Goal: Answer question/provide support

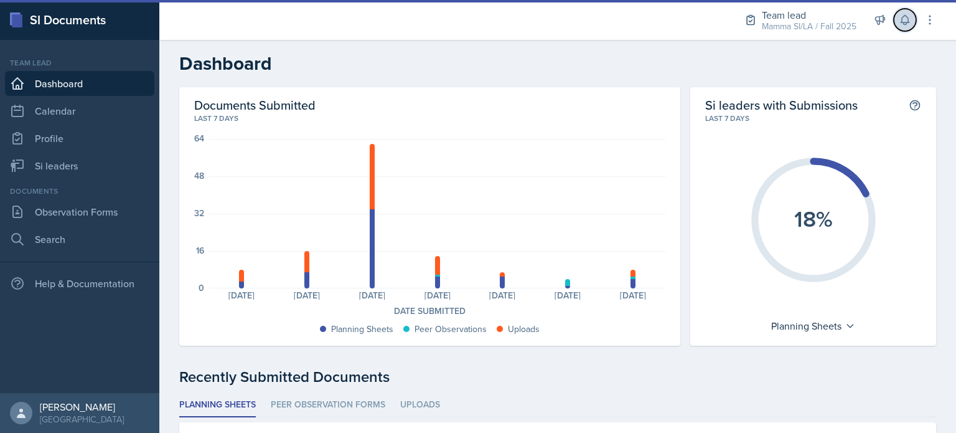
click at [899, 24] on icon at bounding box center [905, 20] width 12 height 12
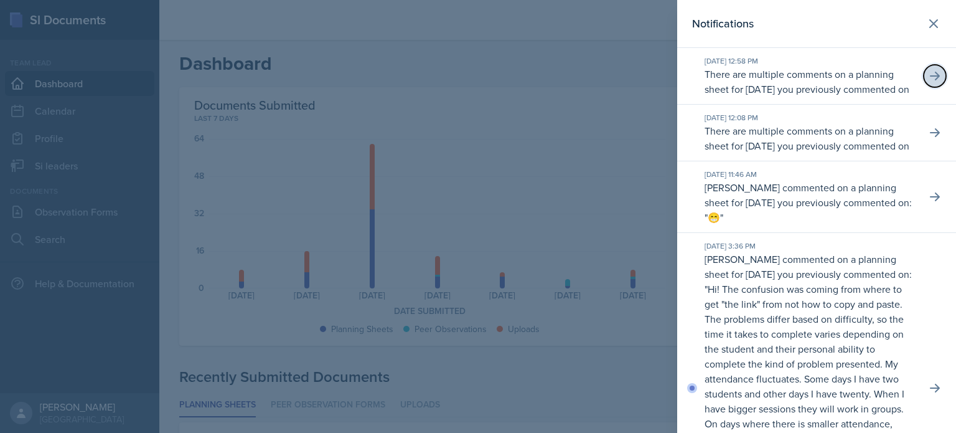
click at [924, 85] on button at bounding box center [935, 76] width 22 height 22
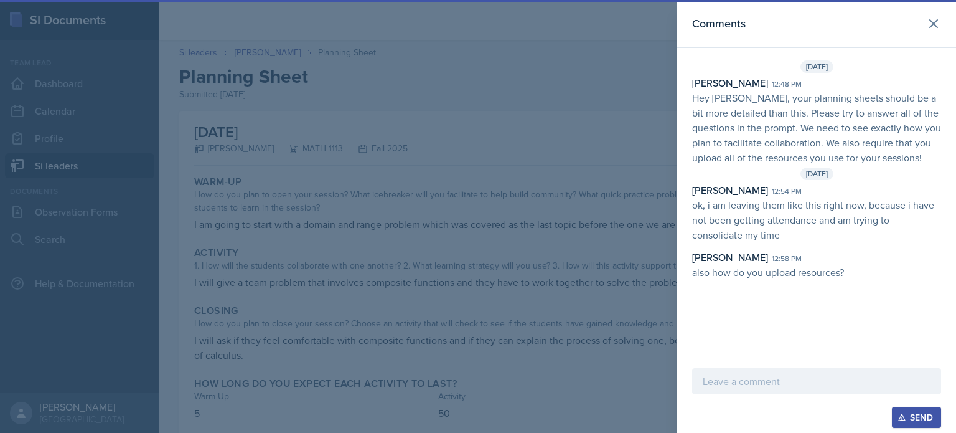
click at [820, 279] on p "also how do you upload resources?" at bounding box center [816, 272] width 249 height 15
drag, startPoint x: 838, startPoint y: 285, endPoint x: 827, endPoint y: 288, distance: 12.1
click at [826, 279] on p "also how do you upload resources?" at bounding box center [816, 272] width 249 height 15
click at [827, 279] on p "also how do you upload resources?" at bounding box center [816, 272] width 249 height 15
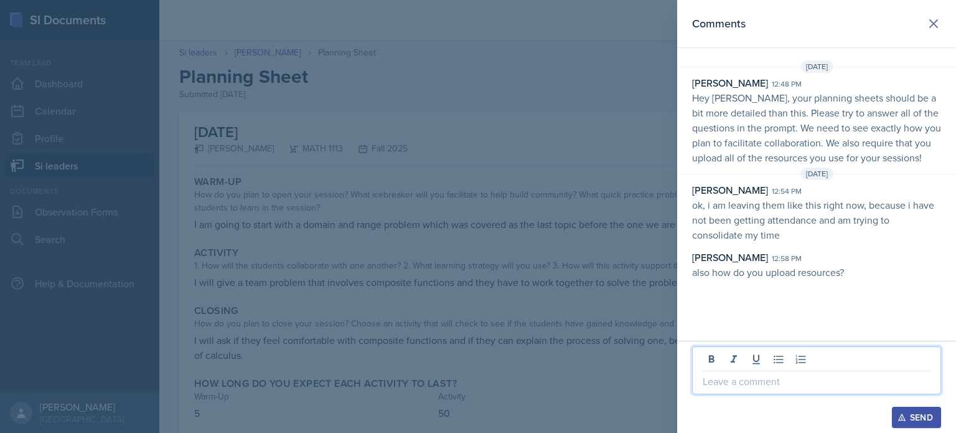
click at [836, 387] on p at bounding box center [817, 380] width 228 height 15
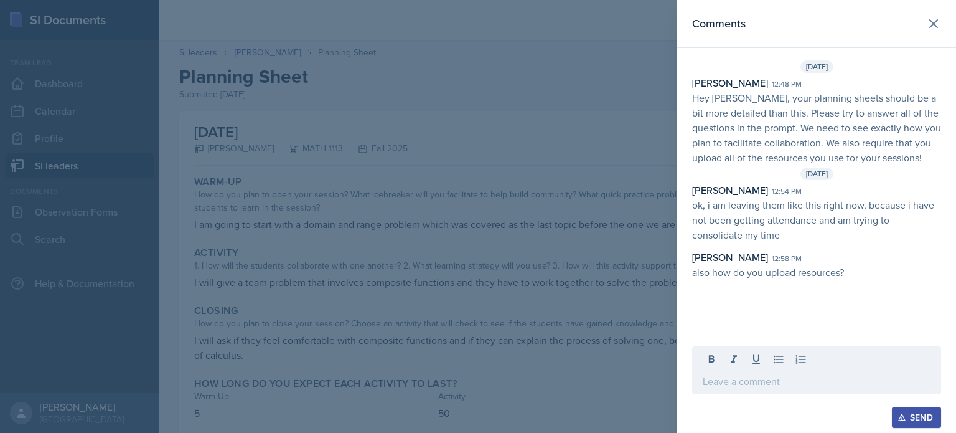
click at [853, 279] on p "also how do you upload resources?" at bounding box center [816, 272] width 249 height 15
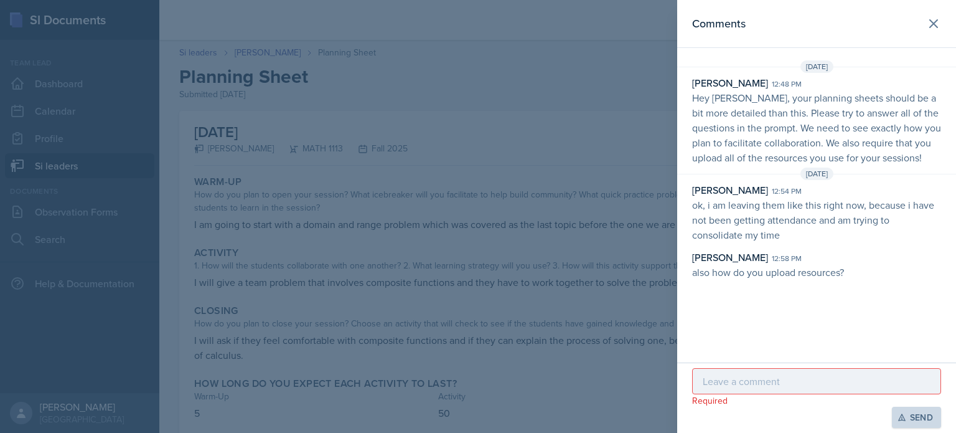
click at [853, 279] on p "also how do you upload resources?" at bounding box center [816, 272] width 249 height 15
click at [802, 265] on div "[PERSON_NAME] 12:58 pm" at bounding box center [816, 257] width 249 height 15
drag, startPoint x: 810, startPoint y: 282, endPoint x: 817, endPoint y: 285, distance: 7.5
click at [811, 279] on p "also how do you upload resources?" at bounding box center [816, 272] width 249 height 15
drag, startPoint x: 846, startPoint y: 285, endPoint x: 834, endPoint y: 288, distance: 12.2
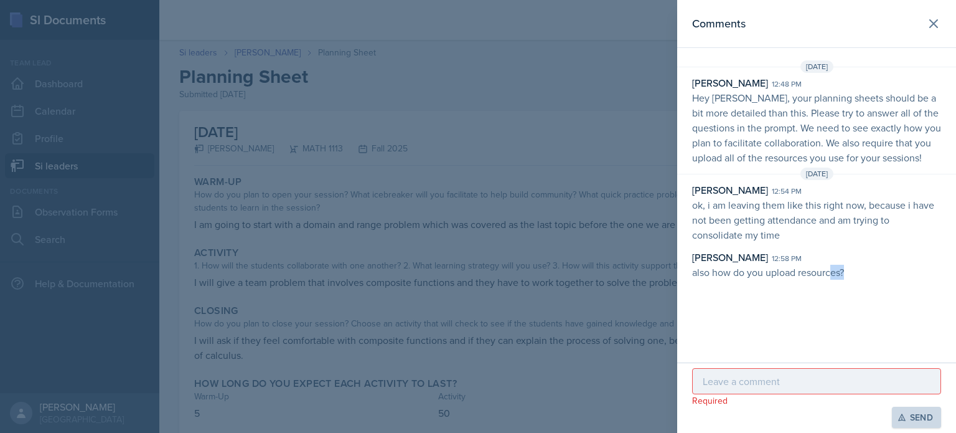
click at [834, 279] on p "also how do you upload resources?" at bounding box center [816, 272] width 249 height 15
click at [835, 279] on p "also how do you upload resources?" at bounding box center [816, 272] width 249 height 15
click at [845, 390] on div at bounding box center [816, 381] width 249 height 26
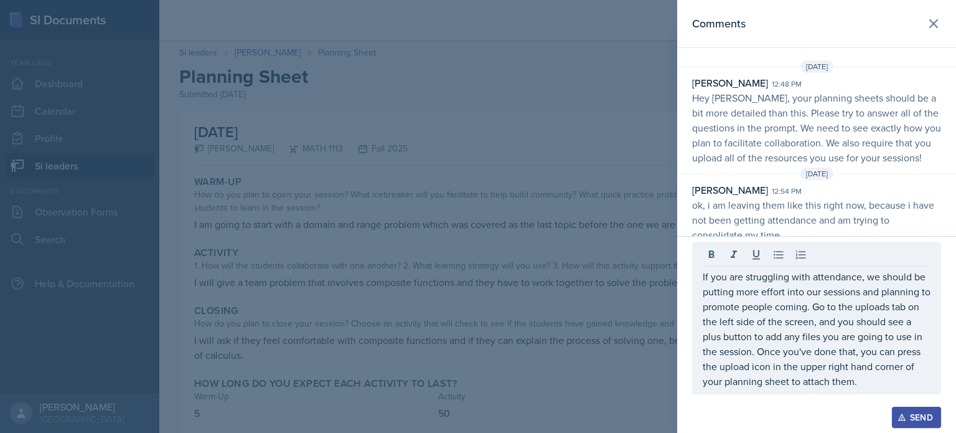
click at [909, 423] on button "Send" at bounding box center [916, 416] width 49 height 21
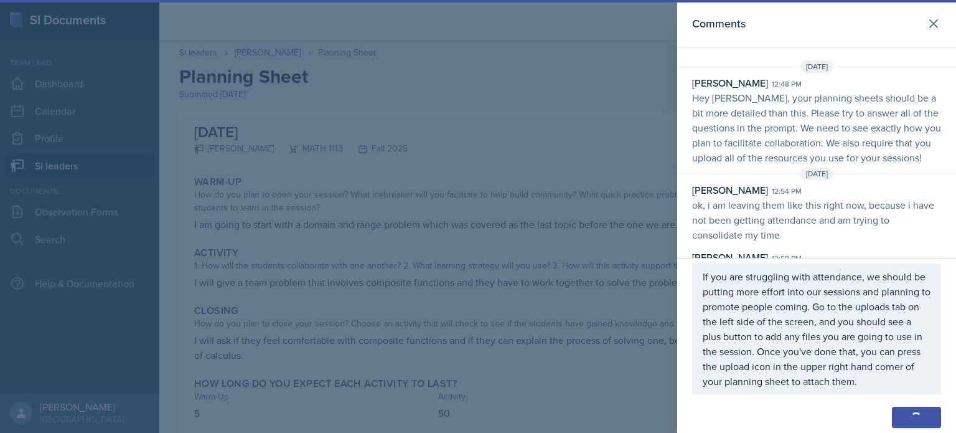
scroll to position [77, 0]
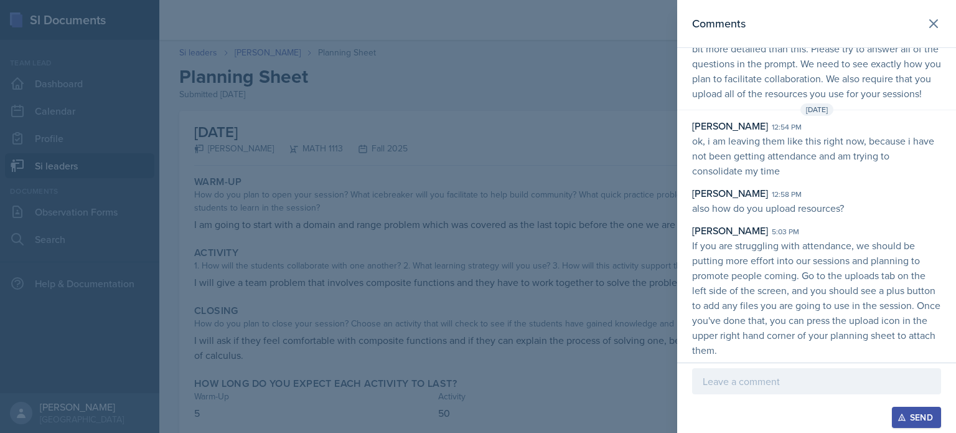
click at [477, 222] on div at bounding box center [478, 216] width 956 height 433
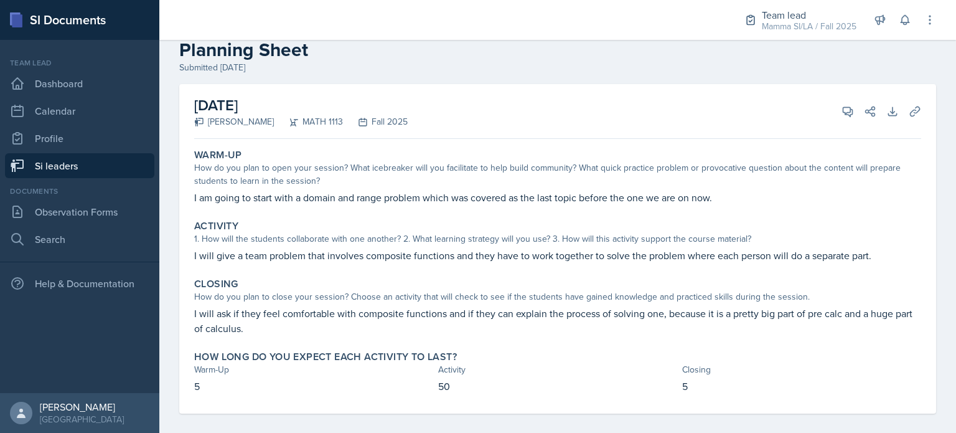
scroll to position [37, 0]
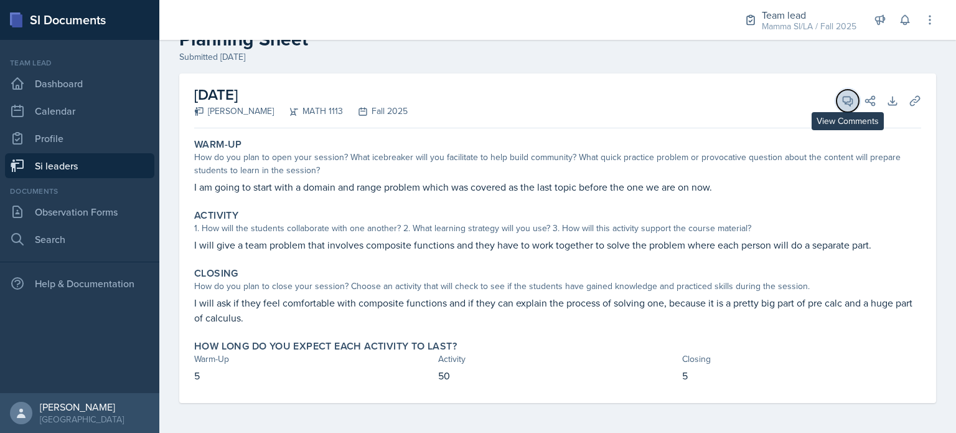
click at [843, 96] on icon at bounding box center [847, 100] width 9 height 9
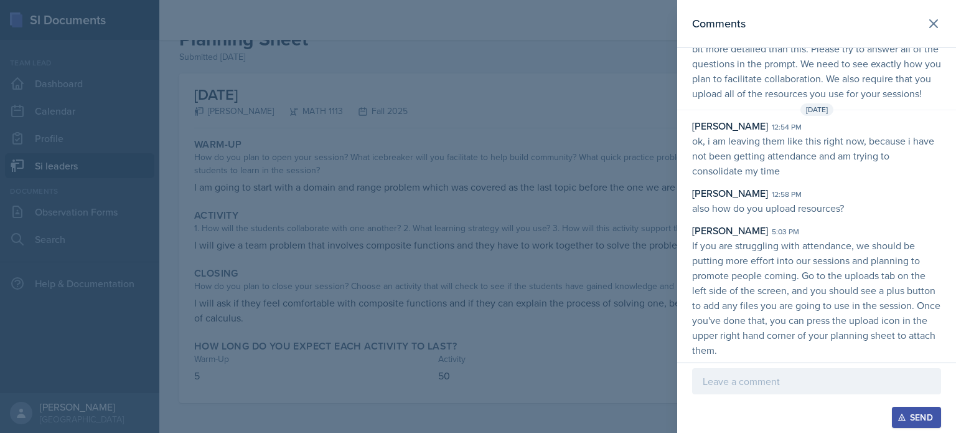
click at [615, 89] on div at bounding box center [478, 216] width 956 height 433
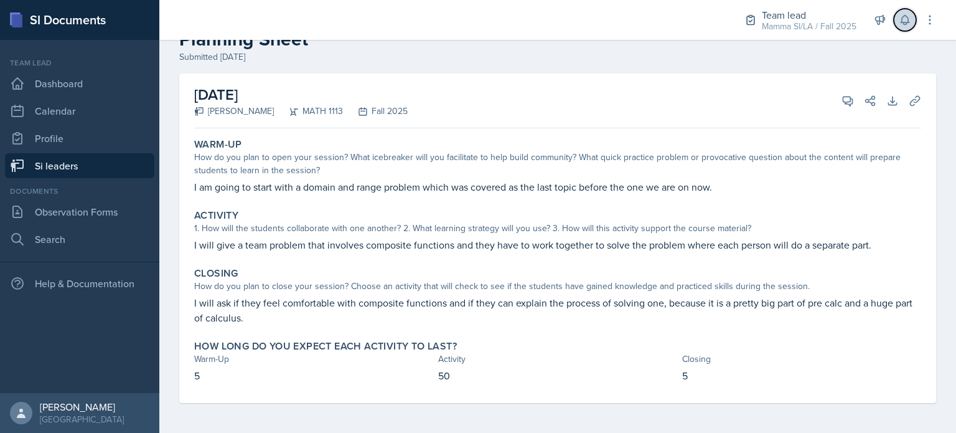
click at [909, 26] on button at bounding box center [905, 20] width 22 height 22
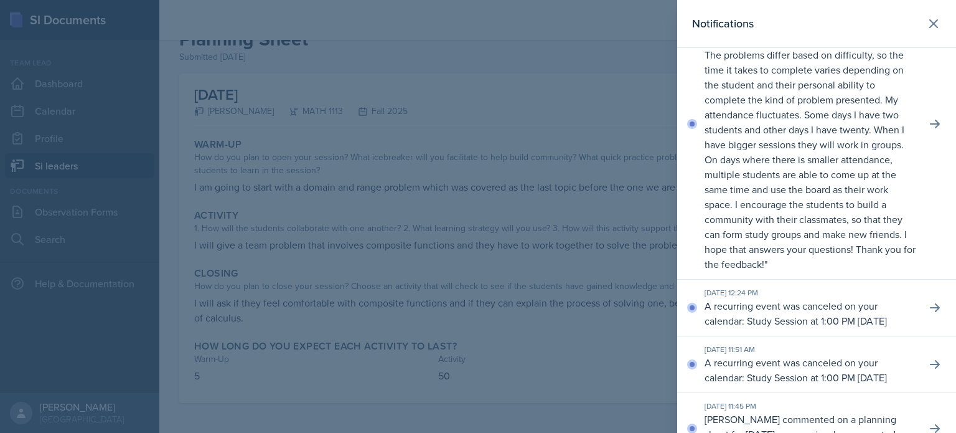
scroll to position [281, 0]
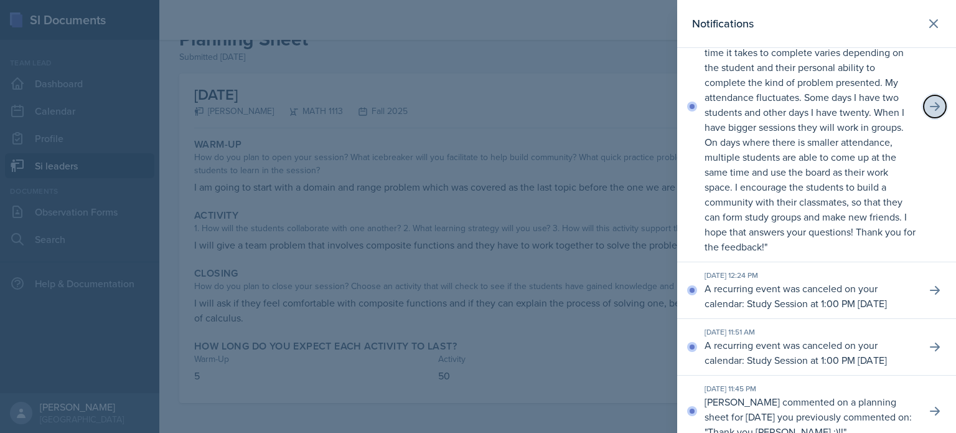
click at [930, 111] on icon at bounding box center [935, 106] width 10 height 9
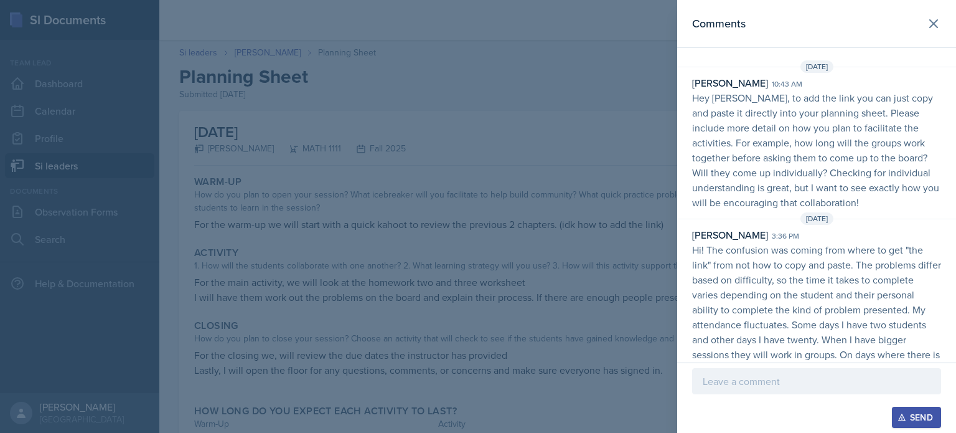
click at [747, 116] on p "Hey [PERSON_NAME], to add the link you can just copy and paste it directly into…" at bounding box center [816, 149] width 249 height 119
click at [784, 128] on p "Hey [PERSON_NAME], to add the link you can just copy and paste it directly into…" at bounding box center [816, 149] width 249 height 119
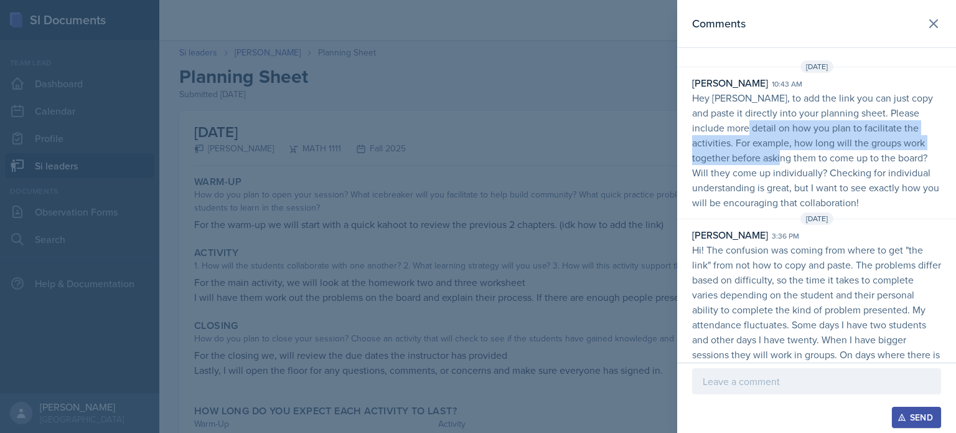
drag, startPoint x: 772, startPoint y: 131, endPoint x: 808, endPoint y: 164, distance: 48.9
click at [808, 164] on p "Hey [PERSON_NAME], to add the link you can just copy and paste it directly into…" at bounding box center [816, 149] width 249 height 119
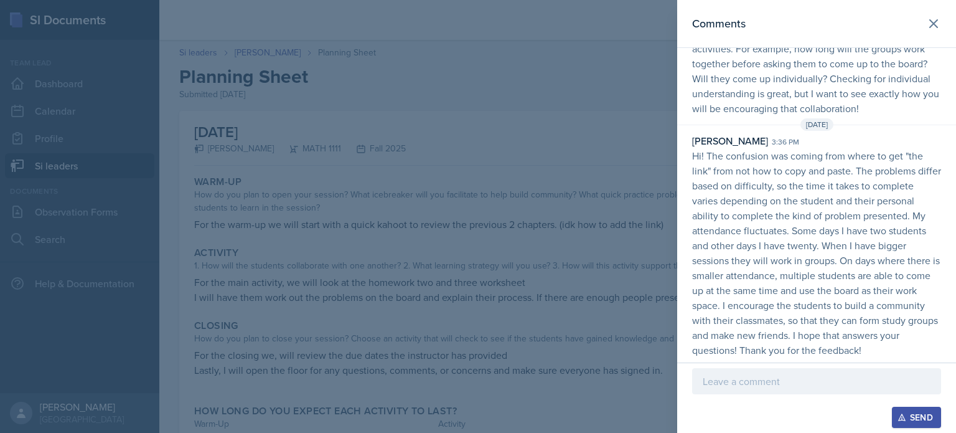
scroll to position [107, 0]
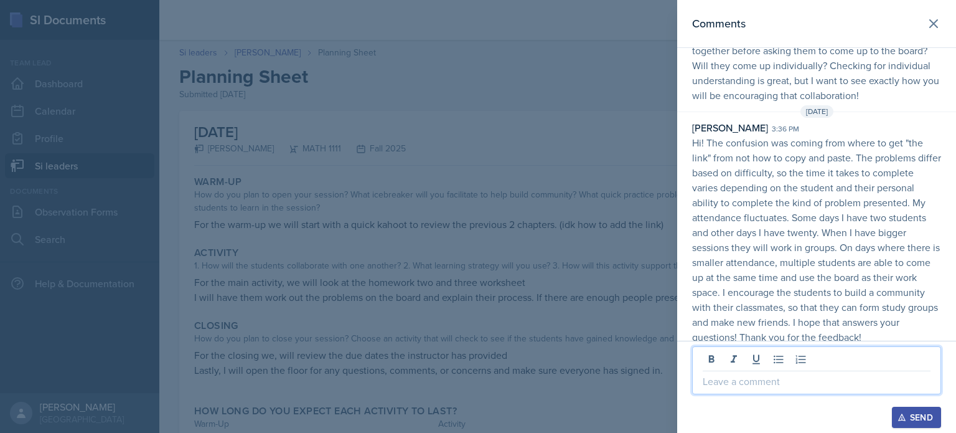
click at [779, 386] on p at bounding box center [817, 380] width 228 height 15
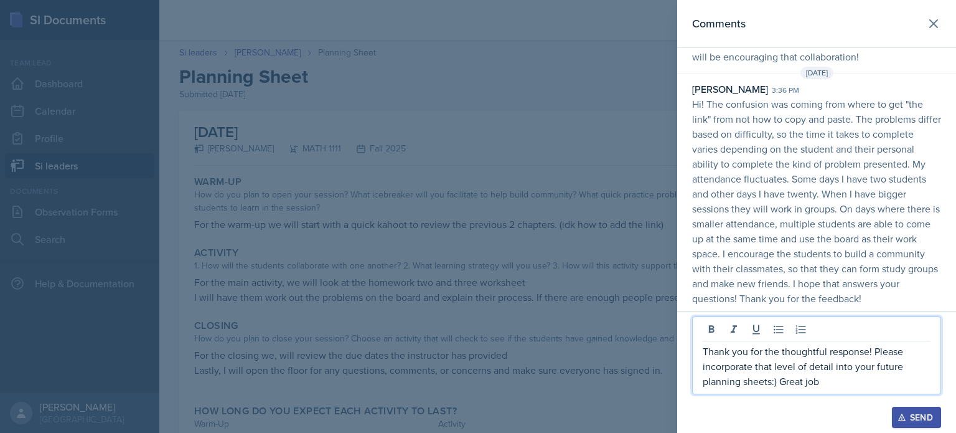
scroll to position [159, 0]
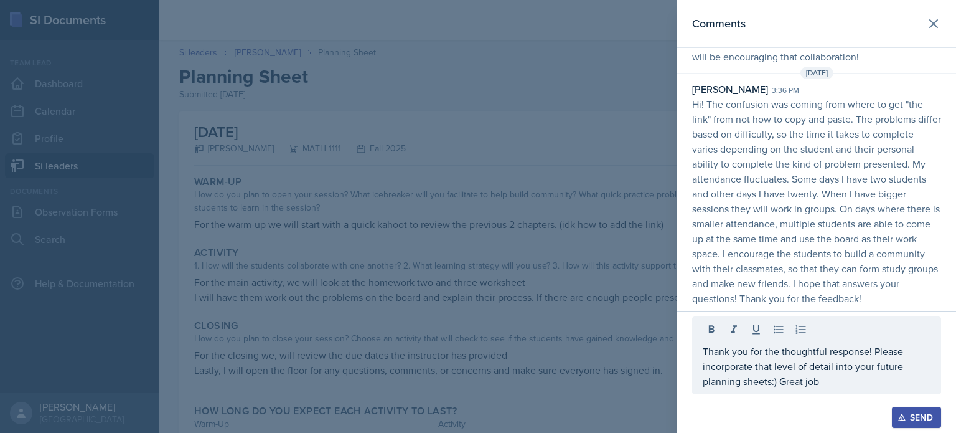
click at [905, 418] on icon "button" at bounding box center [901, 417] width 9 height 9
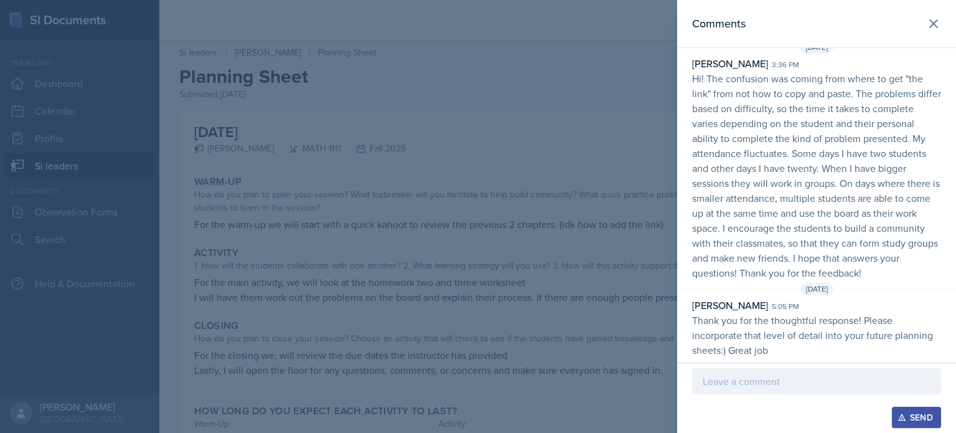
drag, startPoint x: 580, startPoint y: 146, endPoint x: 609, endPoint y: 137, distance: 29.9
click at [581, 146] on div at bounding box center [478, 216] width 956 height 433
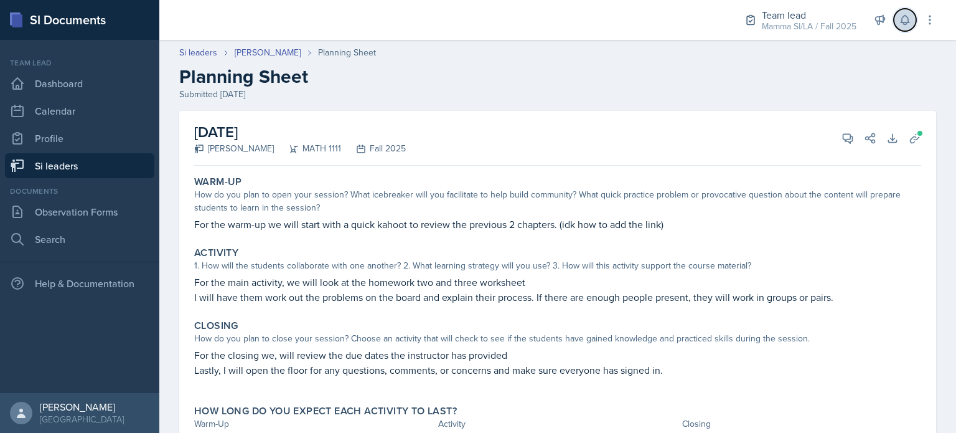
click at [906, 16] on icon at bounding box center [905, 20] width 8 height 9
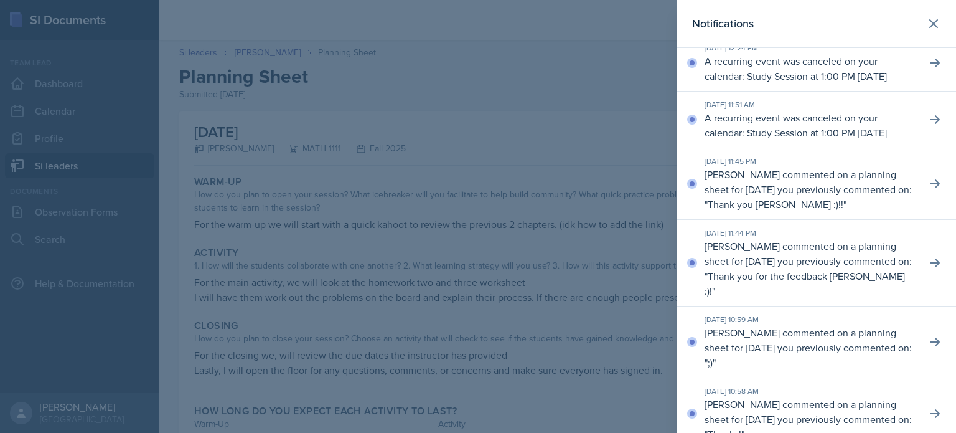
scroll to position [530, 0]
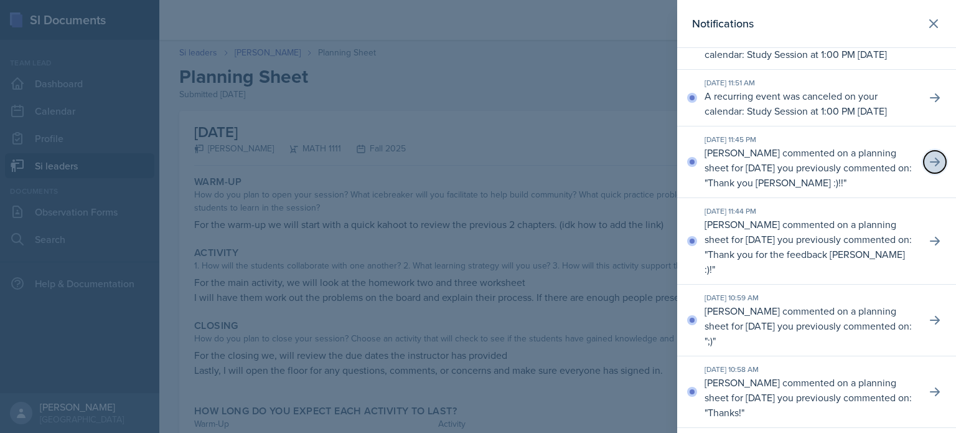
click at [929, 168] on icon at bounding box center [935, 162] width 12 height 12
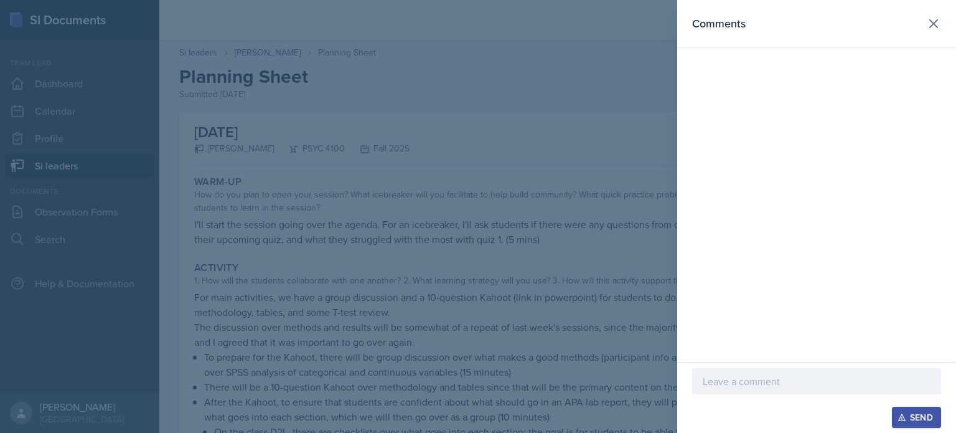
click at [637, 119] on div at bounding box center [478, 216] width 956 height 433
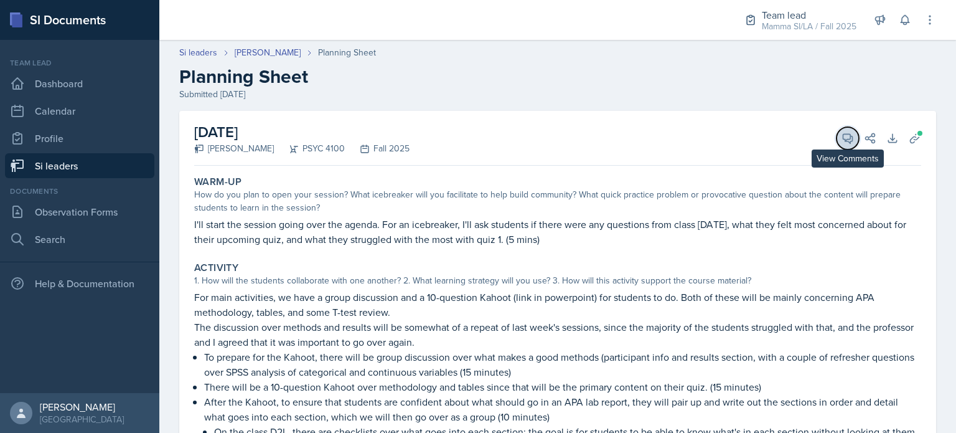
click at [843, 141] on icon at bounding box center [847, 138] width 9 height 9
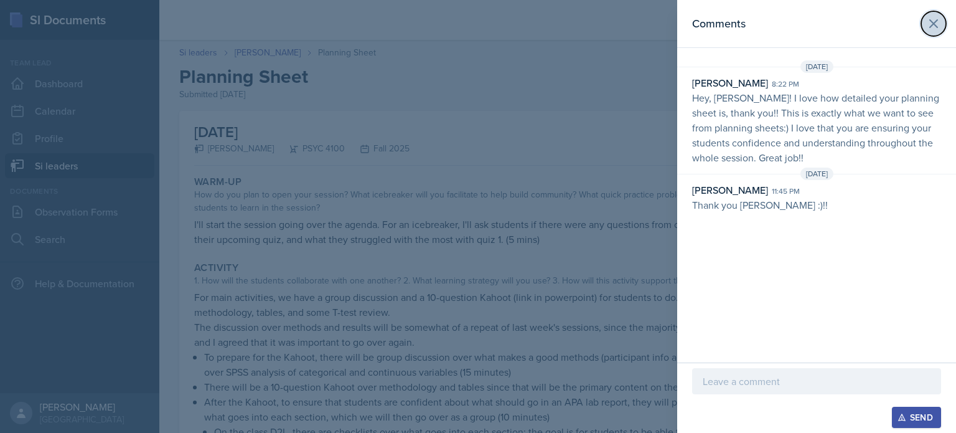
click at [936, 21] on icon at bounding box center [933, 23] width 7 height 7
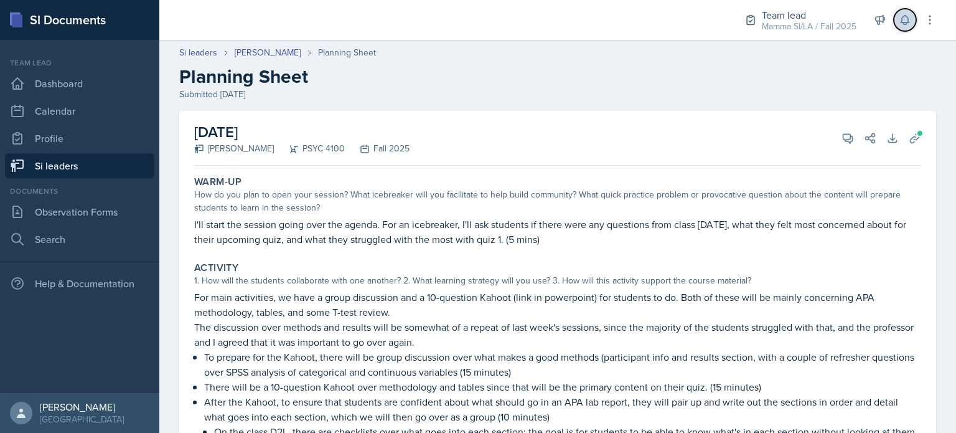
click at [901, 19] on icon at bounding box center [905, 20] width 8 height 9
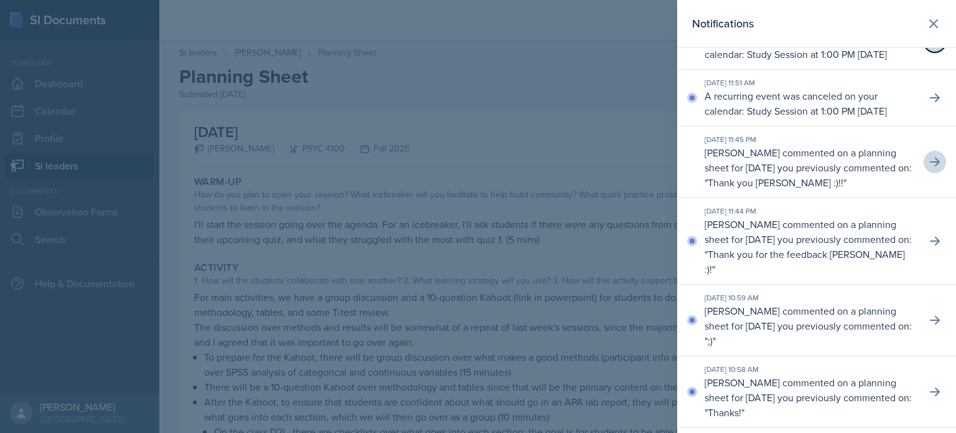
click at [929, 47] on icon at bounding box center [935, 41] width 12 height 12
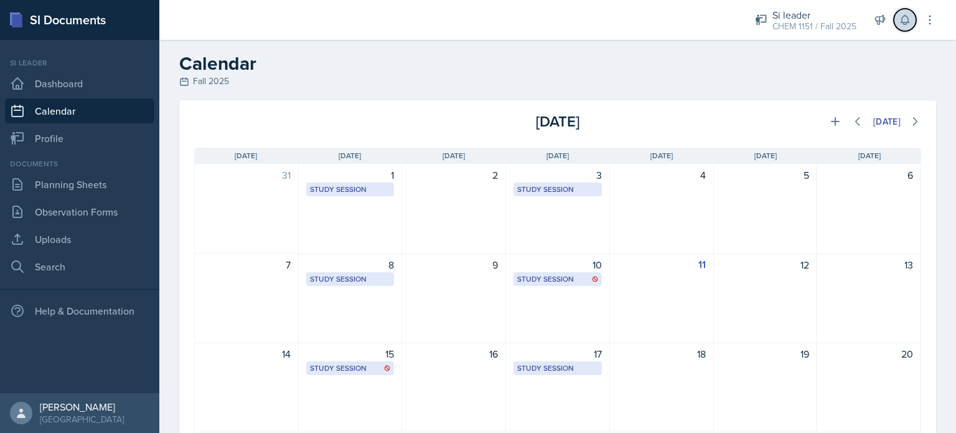
click at [901, 19] on icon at bounding box center [905, 20] width 12 height 12
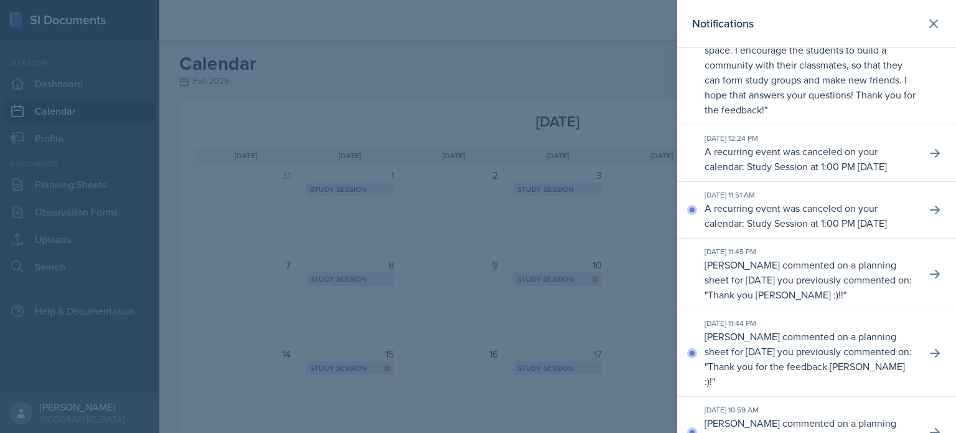
scroll to position [436, 0]
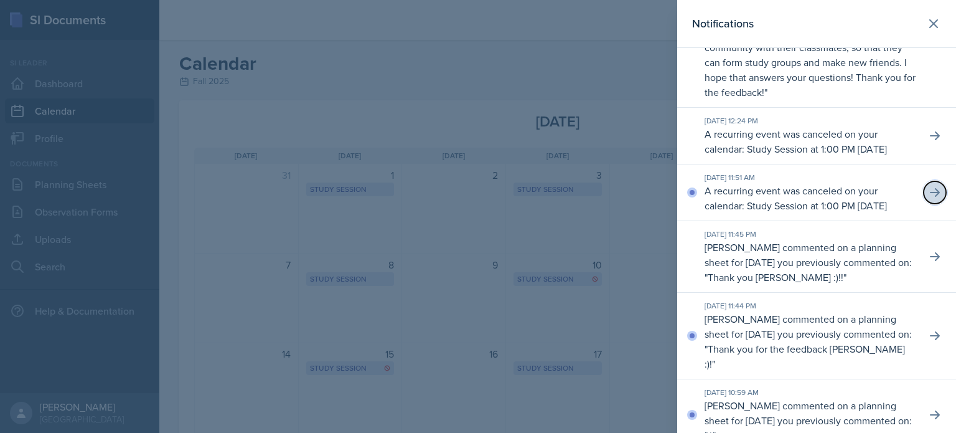
click at [926, 204] on button at bounding box center [935, 192] width 22 height 22
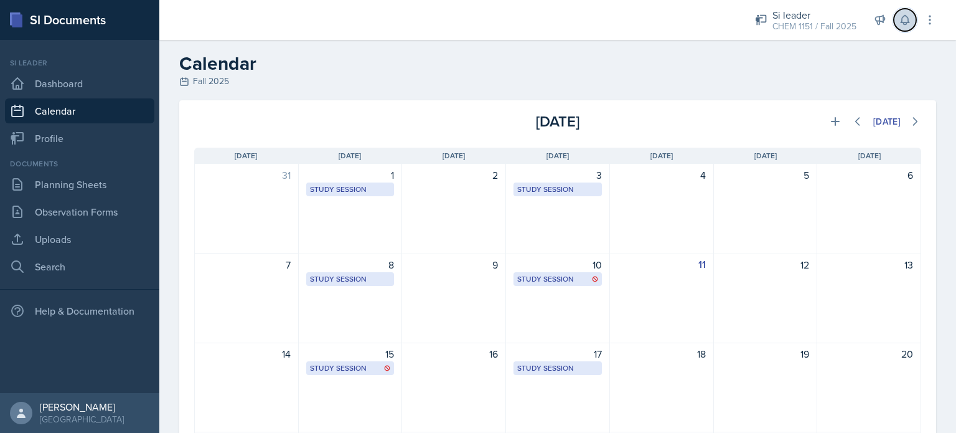
click at [911, 19] on button at bounding box center [905, 20] width 22 height 22
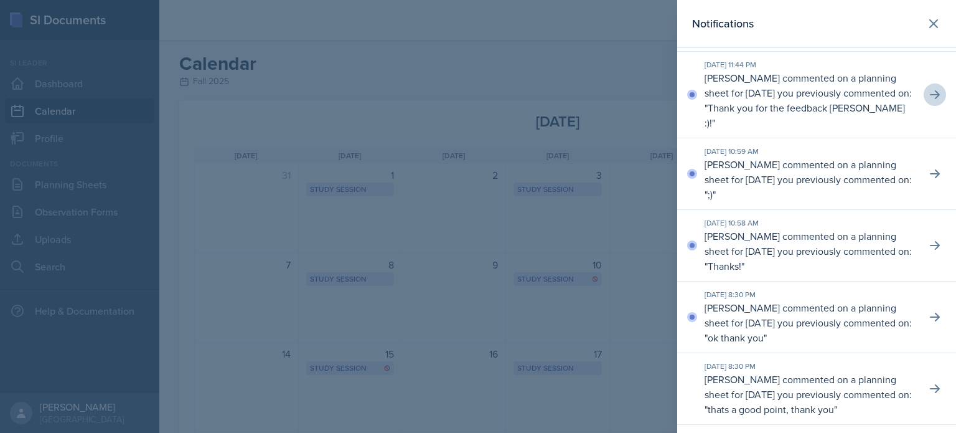
scroll to position [685, 0]
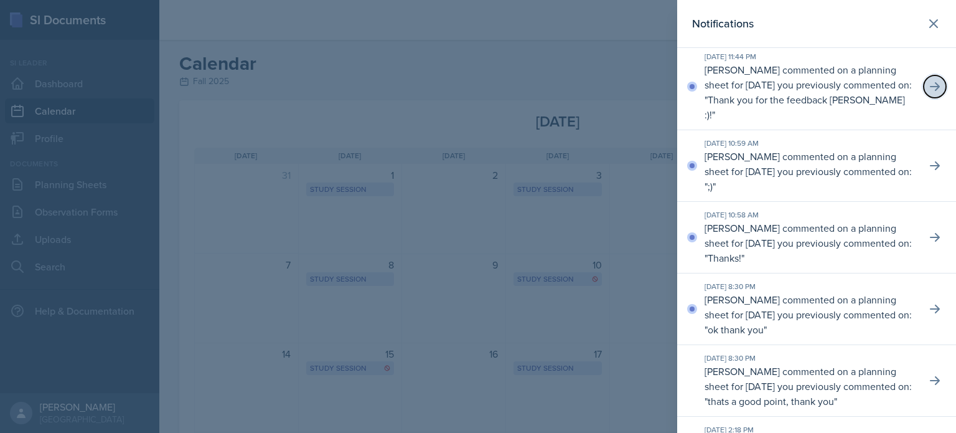
click at [930, 91] on icon at bounding box center [935, 86] width 10 height 9
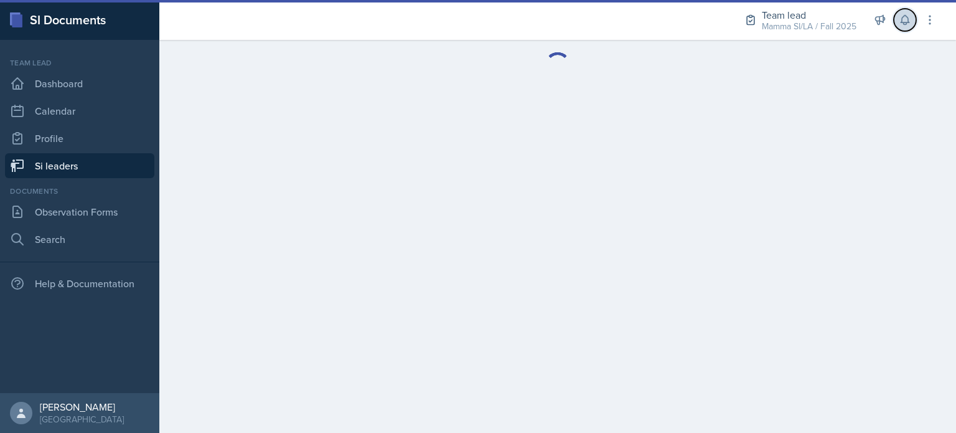
click at [904, 24] on icon at bounding box center [905, 20] width 12 height 12
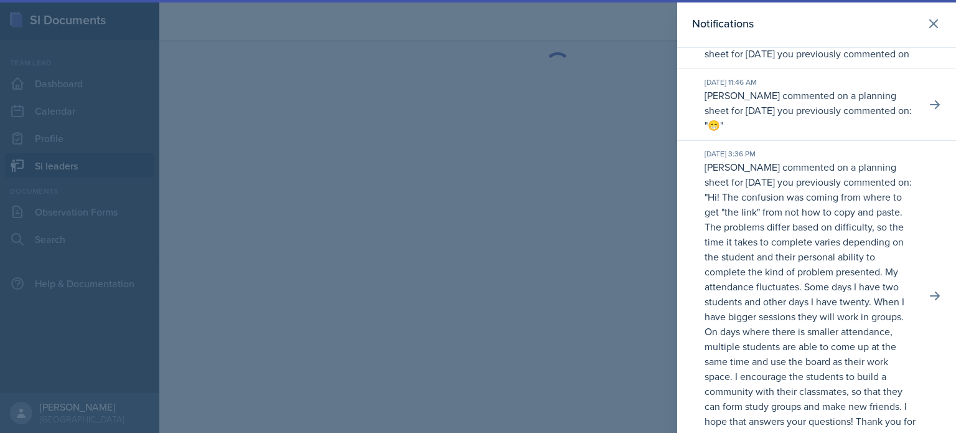
scroll to position [187, 0]
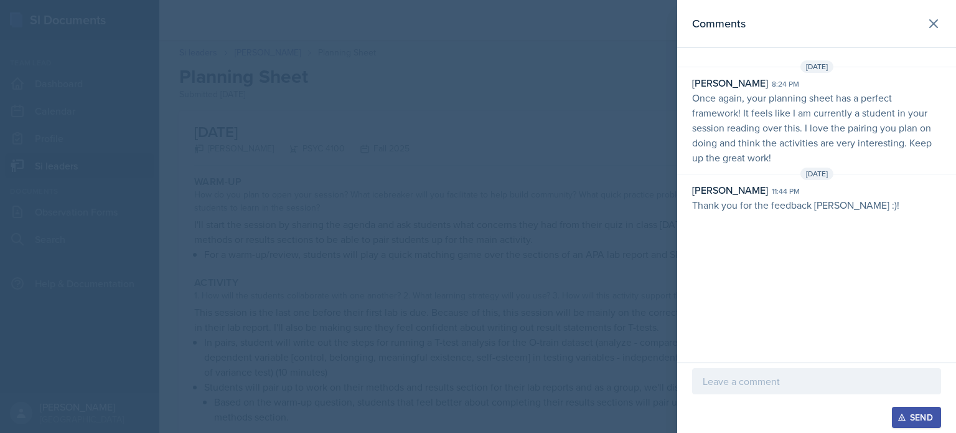
click at [596, 165] on div at bounding box center [478, 216] width 956 height 433
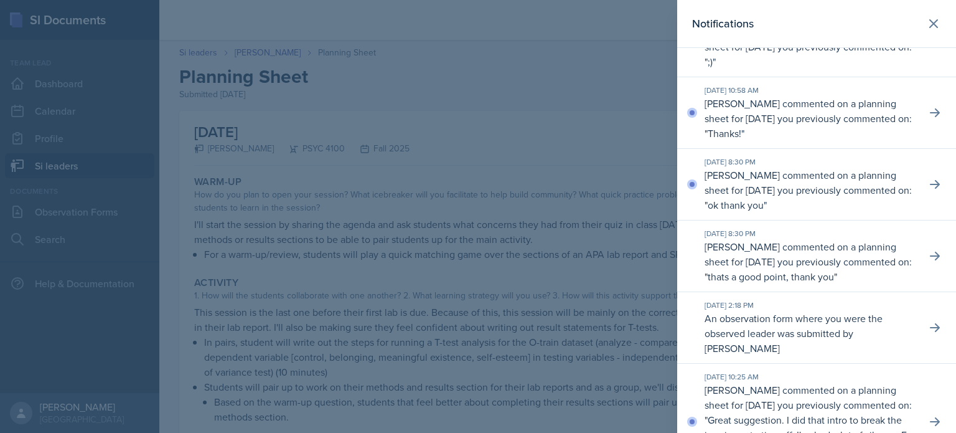
scroll to position [809, 0]
click at [929, 47] on icon at bounding box center [935, 41] width 12 height 12
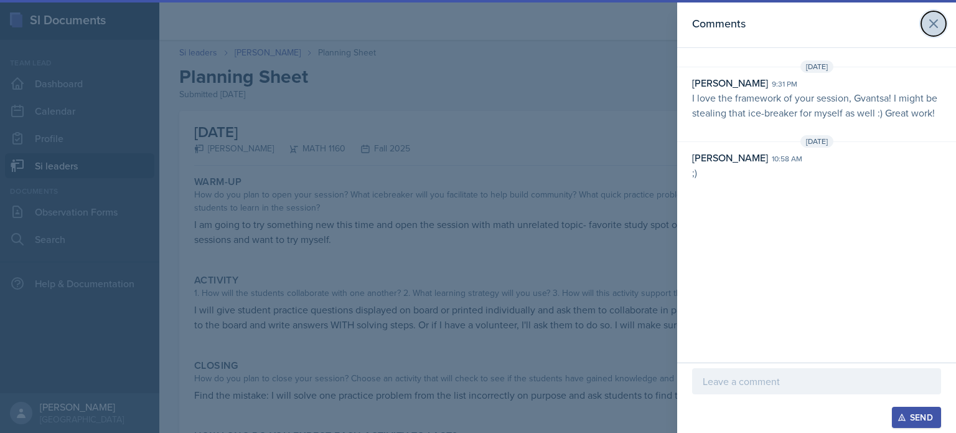
click at [934, 30] on icon at bounding box center [933, 23] width 15 height 15
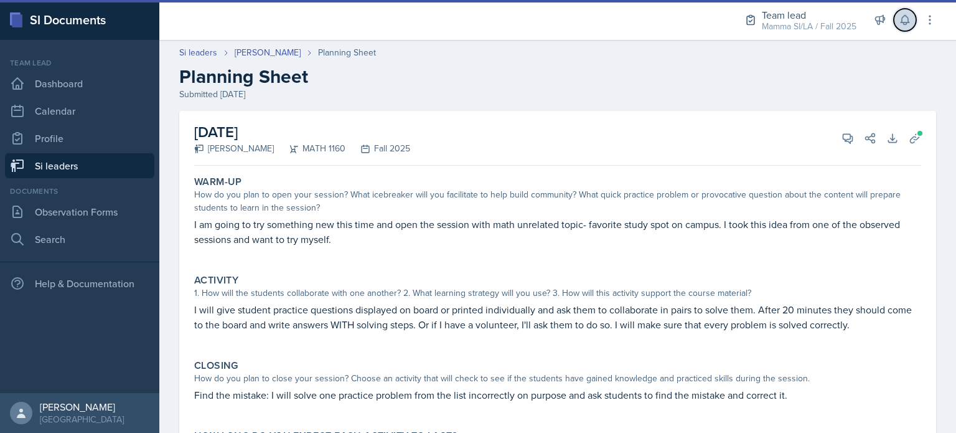
click at [906, 27] on button at bounding box center [905, 20] width 22 height 22
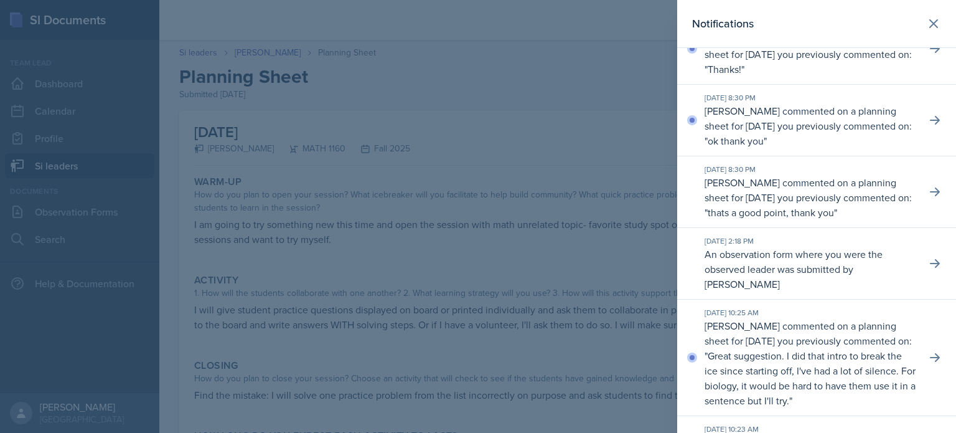
scroll to position [871, 0]
click at [914, 87] on div "[DATE] 10:58 AM [PERSON_NAME] commented on a planning sheet for [DATE] you prev…" at bounding box center [816, 51] width 279 height 72
click at [929, 57] on icon at bounding box center [935, 50] width 12 height 12
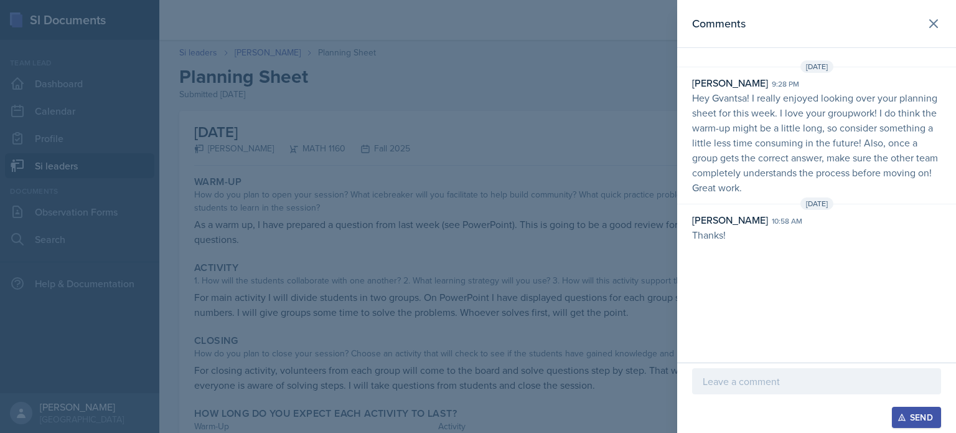
click at [625, 124] on div at bounding box center [478, 216] width 956 height 433
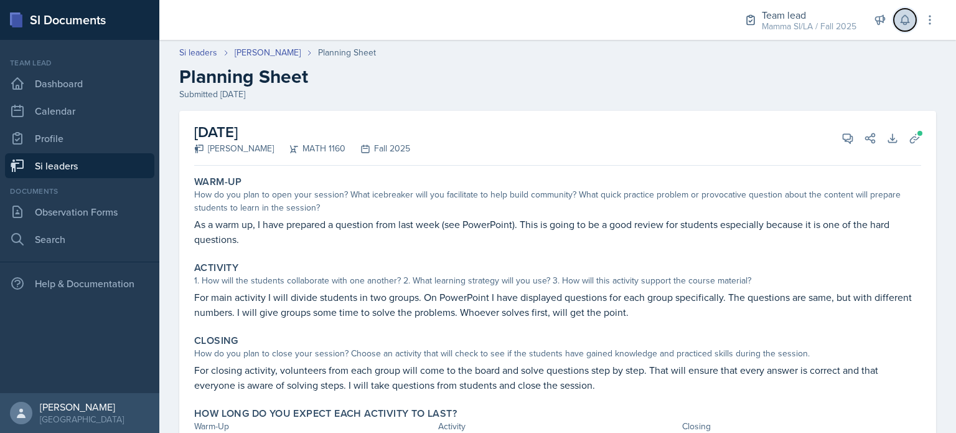
click at [907, 27] on button at bounding box center [905, 20] width 22 height 22
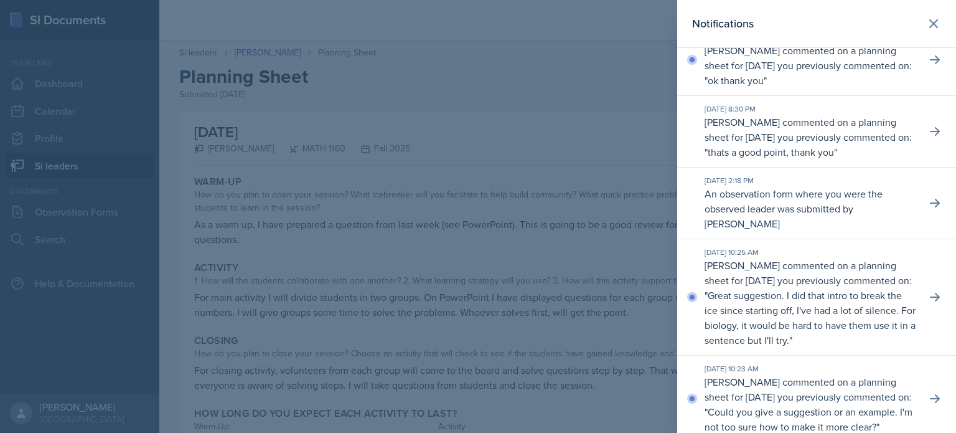
scroll to position [934, 0]
click at [930, 64] on icon at bounding box center [935, 59] width 10 height 9
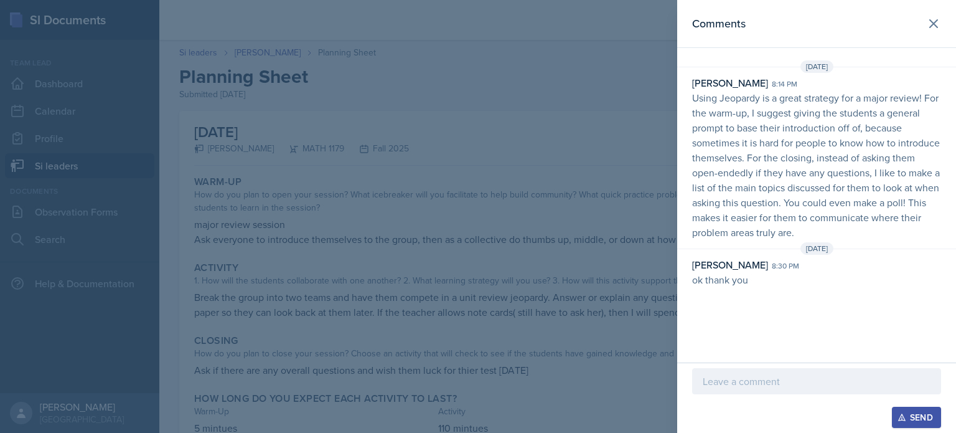
click at [618, 176] on div at bounding box center [478, 216] width 956 height 433
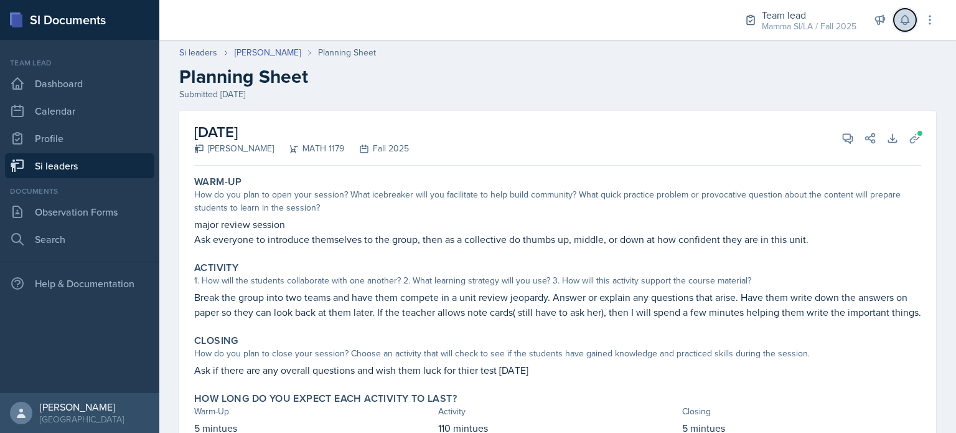
click at [909, 29] on button at bounding box center [905, 20] width 22 height 22
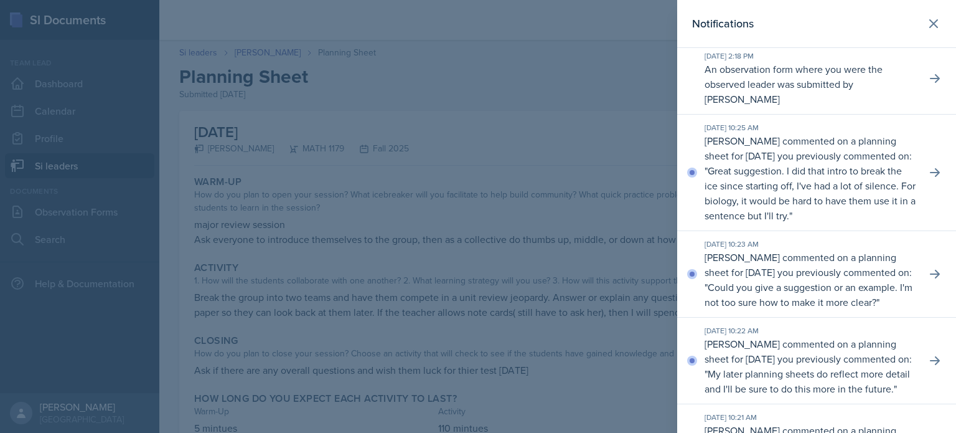
scroll to position [1120, 0]
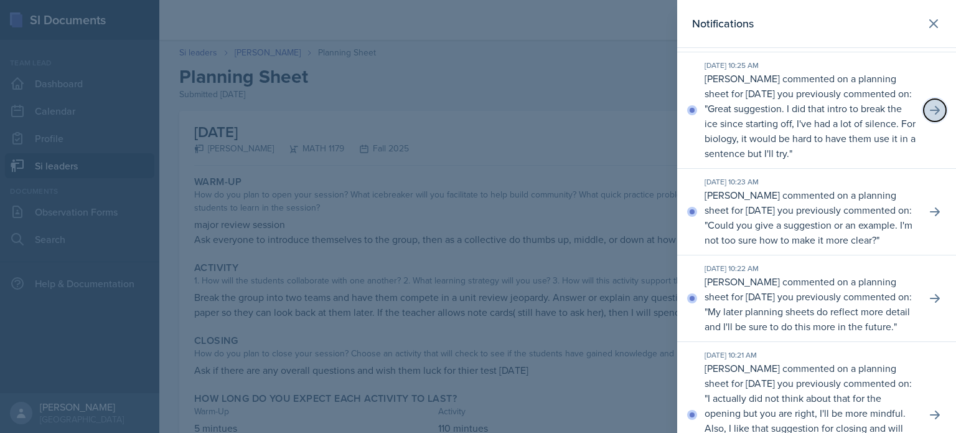
click at [929, 116] on icon at bounding box center [935, 110] width 12 height 12
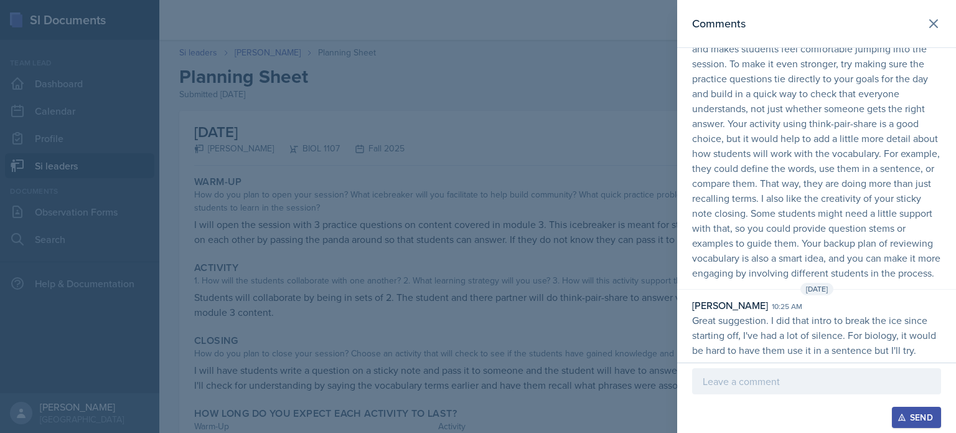
scroll to position [92, 0]
drag, startPoint x: 812, startPoint y: 307, endPoint x: 868, endPoint y: 299, distance: 56.5
click at [868, 312] on p "Great suggestion. I did that intro to break the ice since starting off, I've ha…" at bounding box center [816, 334] width 249 height 45
drag, startPoint x: 856, startPoint y: 301, endPoint x: 875, endPoint y: 306, distance: 19.3
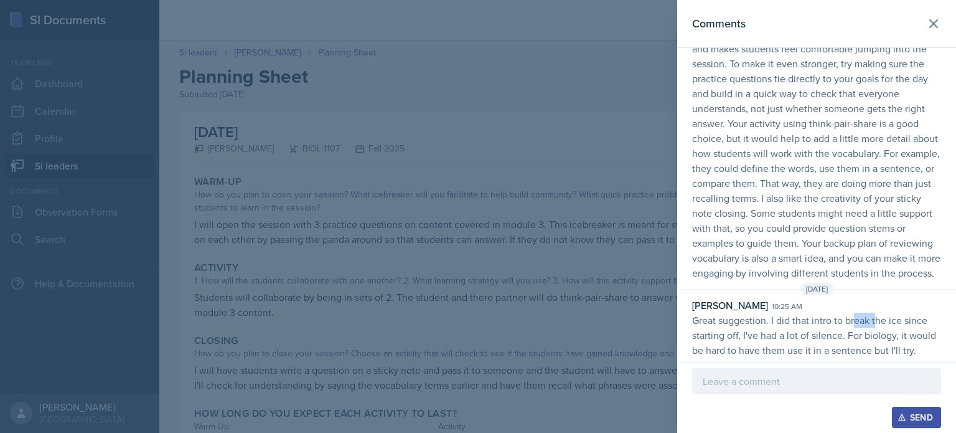
click at [875, 312] on p "Great suggestion. I did that intro to break the ice since starting off, I've ha…" at bounding box center [816, 334] width 249 height 45
click at [843, 326] on p "Great suggestion. I did that intro to break the ice since starting off, I've ha…" at bounding box center [816, 334] width 249 height 45
click at [845, 325] on p "Great suggestion. I did that intro to break the ice since starting off, I've ha…" at bounding box center [816, 334] width 249 height 45
drag, startPoint x: 846, startPoint y: 326, endPoint x: 869, endPoint y: 324, distance: 23.1
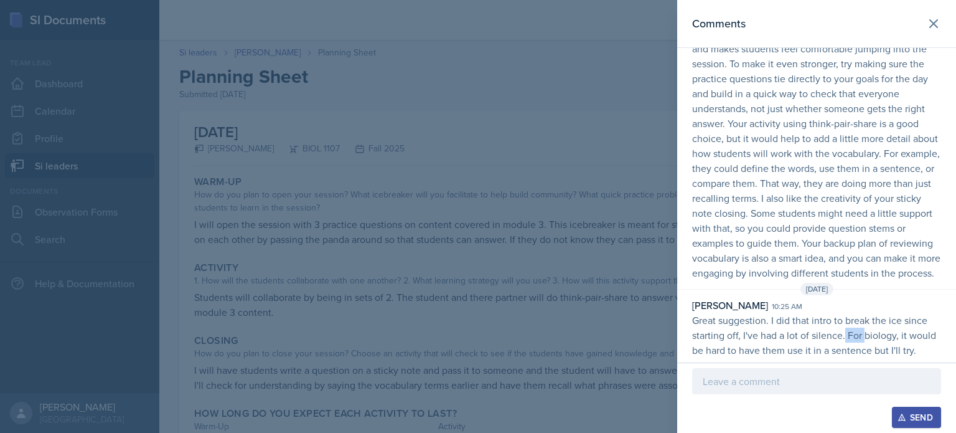
click at [866, 324] on p "Great suggestion. I did that intro to break the ice since starting off, I've ha…" at bounding box center [816, 334] width 249 height 45
click at [871, 324] on p "Great suggestion. I did that intro to break the ice since starting off, I've ha…" at bounding box center [816, 334] width 249 height 45
click at [834, 326] on p "Great suggestion. I did that intro to break the ice since starting off, I've ha…" at bounding box center [816, 334] width 249 height 45
click at [930, 24] on icon at bounding box center [933, 23] width 7 height 7
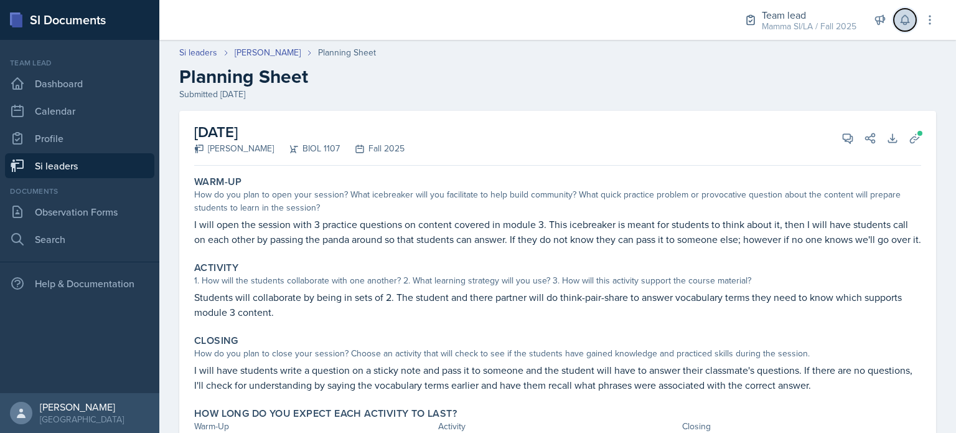
click at [901, 27] on button at bounding box center [905, 20] width 22 height 22
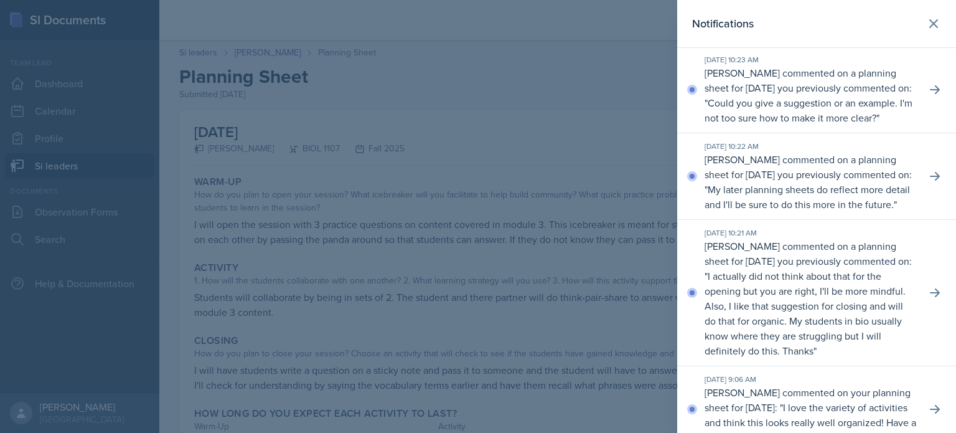
scroll to position [1245, 0]
click at [930, 91] on icon at bounding box center [935, 87] width 10 height 9
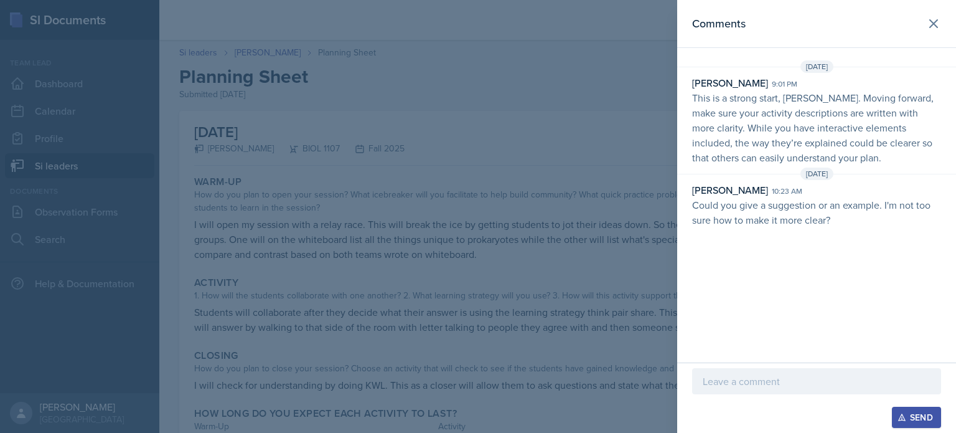
click at [418, 211] on div at bounding box center [478, 216] width 956 height 433
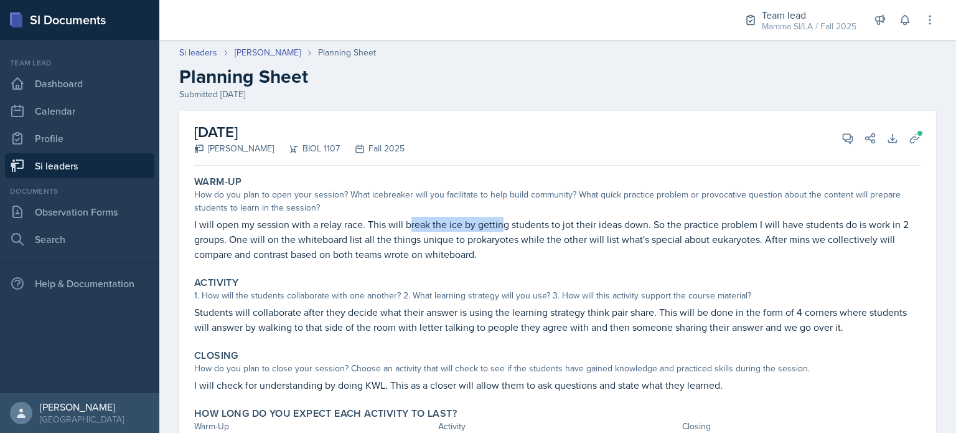
drag, startPoint x: 443, startPoint y: 221, endPoint x: 502, endPoint y: 222, distance: 59.1
click at [502, 222] on p "I will open my session with a relay race. This will break the ice by getting st…" at bounding box center [557, 239] width 727 height 45
click at [841, 144] on button "View Comments" at bounding box center [847, 138] width 22 height 22
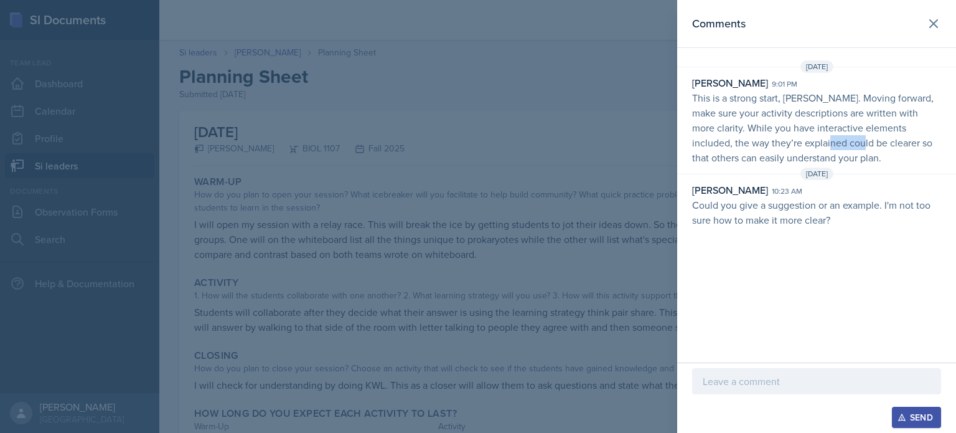
drag, startPoint x: 818, startPoint y: 141, endPoint x: 832, endPoint y: 141, distance: 13.7
click at [830, 141] on p "This is a strong start, [PERSON_NAME]. Moving forward, make sure your activity …" at bounding box center [816, 127] width 249 height 75
click at [832, 141] on p "This is a strong start, [PERSON_NAME]. Moving forward, make sure your activity …" at bounding box center [816, 127] width 249 height 75
drag, startPoint x: 817, startPoint y: 139, endPoint x: 846, endPoint y: 142, distance: 30.0
click at [845, 142] on p "This is a strong start, [PERSON_NAME]. Moving forward, make sure your activity …" at bounding box center [816, 127] width 249 height 75
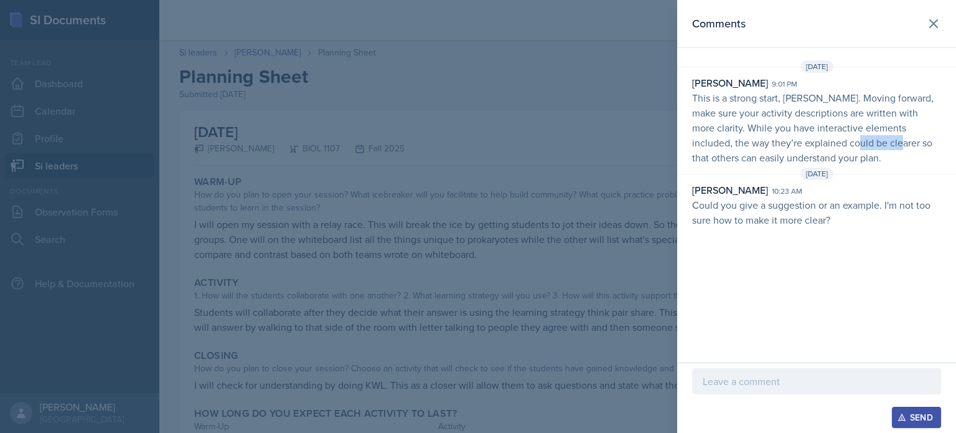
click at [846, 141] on p "This is a strong start, [PERSON_NAME]. Moving forward, make sure your activity …" at bounding box center [816, 127] width 249 height 75
click at [629, 145] on div at bounding box center [478, 216] width 956 height 433
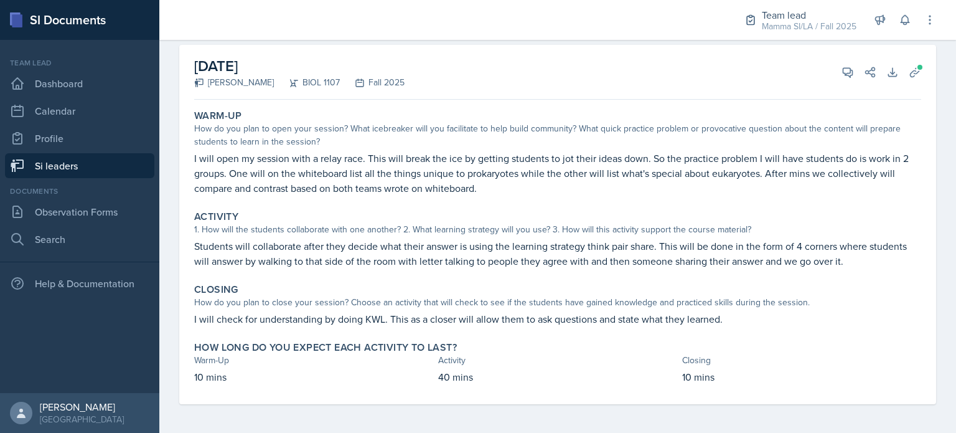
scroll to position [67, 0]
drag, startPoint x: 273, startPoint y: 241, endPoint x: 359, endPoint y: 237, distance: 86.0
click at [359, 237] on p "Students will collaborate after they decide what their answer is using the lear…" at bounding box center [557, 252] width 727 height 30
drag, startPoint x: 335, startPoint y: 239, endPoint x: 395, endPoint y: 235, distance: 59.9
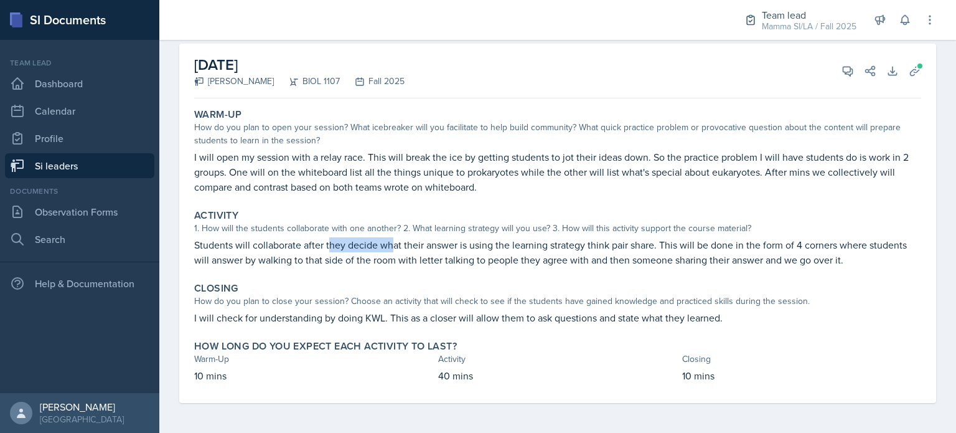
click at [395, 235] on div "Activity 1. How will the students collaborate with one another? 2. What learnin…" at bounding box center [557, 238] width 737 height 68
drag, startPoint x: 396, startPoint y: 240, endPoint x: 433, endPoint y: 237, distance: 36.9
click at [433, 237] on p "Students will collaborate after they decide what their answer is using the lear…" at bounding box center [557, 252] width 727 height 30
click at [433, 236] on div "Activity 1. How will the students collaborate with one another? 2. What learnin…" at bounding box center [557, 238] width 737 height 68
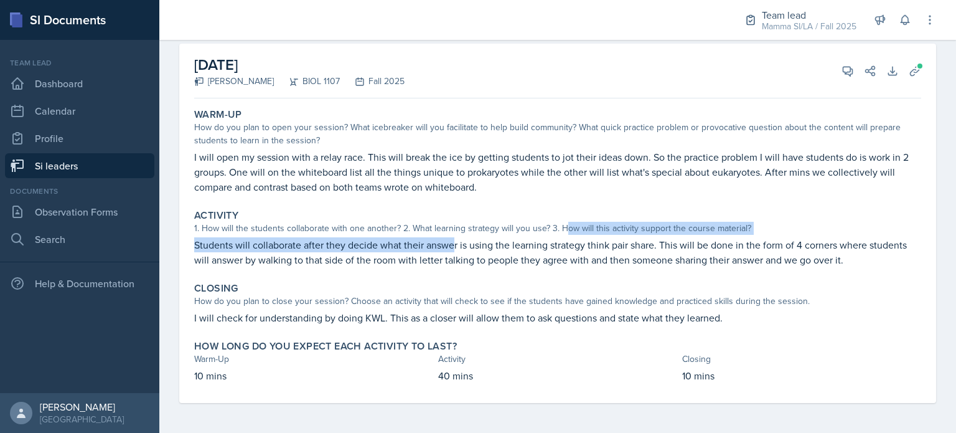
drag, startPoint x: 490, startPoint y: 238, endPoint x: 565, endPoint y: 230, distance: 75.7
click at [565, 230] on div "Activity 1. How will the students collaborate with one another? 2. What learnin…" at bounding box center [557, 238] width 737 height 68
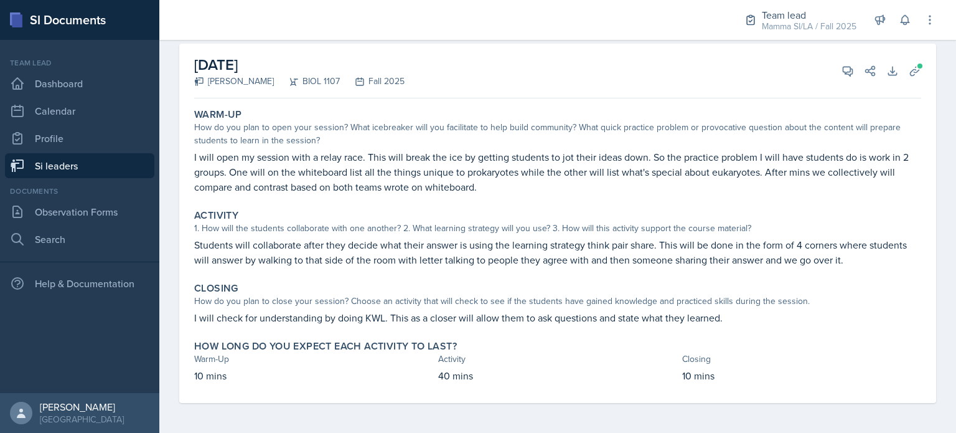
click at [546, 243] on p "Students will collaborate after they decide what their answer is using the lear…" at bounding box center [557, 252] width 727 height 30
drag, startPoint x: 529, startPoint y: 246, endPoint x: 568, endPoint y: 238, distance: 39.3
click at [559, 240] on p "Students will collaborate after they decide what their answer is using the lear…" at bounding box center [557, 252] width 727 height 30
click at [568, 238] on p "Students will collaborate after they decide what their answer is using the lear…" at bounding box center [557, 252] width 727 height 30
drag, startPoint x: 585, startPoint y: 242, endPoint x: 631, endPoint y: 240, distance: 46.1
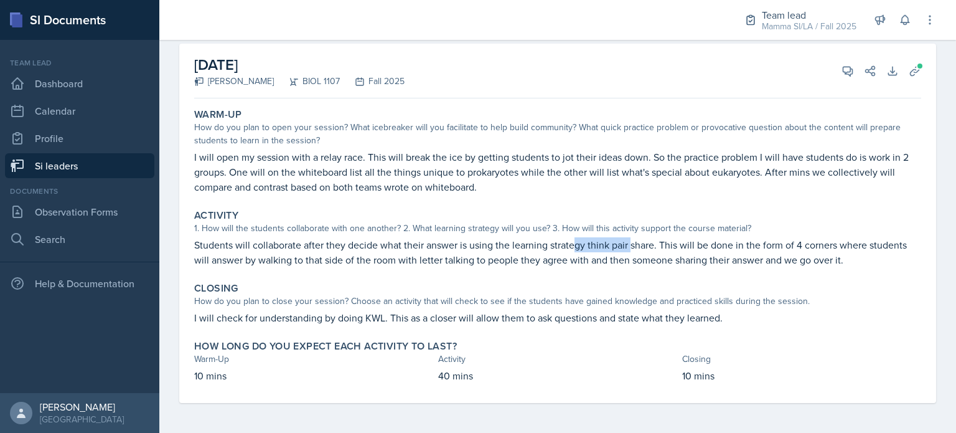
click at [631, 240] on p "Students will collaborate after they decide what their answer is using the lear…" at bounding box center [557, 252] width 727 height 30
click at [630, 239] on p "Students will collaborate after they decide what their answer is using the lear…" at bounding box center [557, 252] width 727 height 30
click at [679, 266] on p "Students will collaborate after they decide what their answer is using the lear…" at bounding box center [557, 252] width 727 height 30
click at [841, 77] on icon at bounding box center [847, 71] width 12 height 12
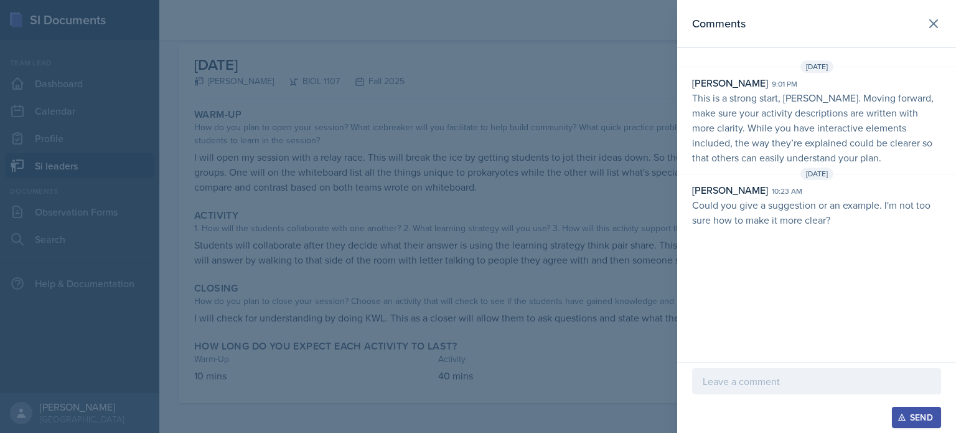
click at [779, 373] on div at bounding box center [816, 381] width 249 height 26
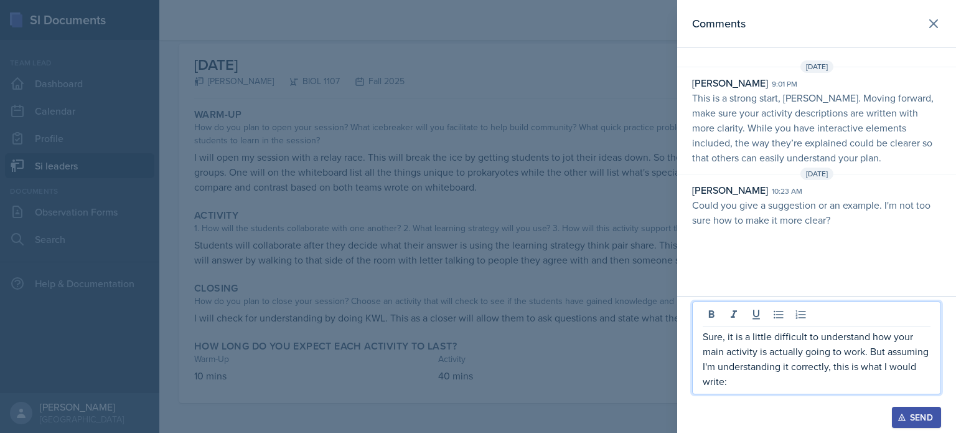
click at [454, 333] on div at bounding box center [478, 216] width 956 height 433
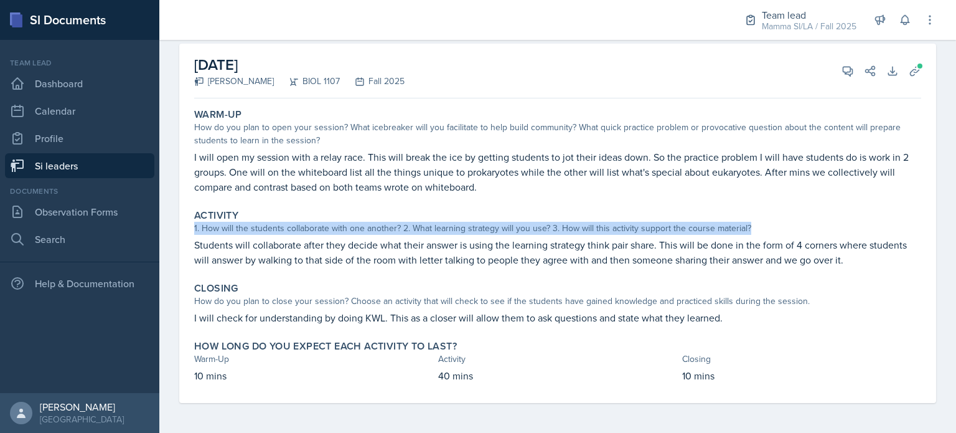
drag, startPoint x: 192, startPoint y: 229, endPoint x: 820, endPoint y: 230, distance: 628.0
click at [820, 230] on div "Activity 1. How will the students collaborate with one another? 2. What learnin…" at bounding box center [557, 238] width 737 height 68
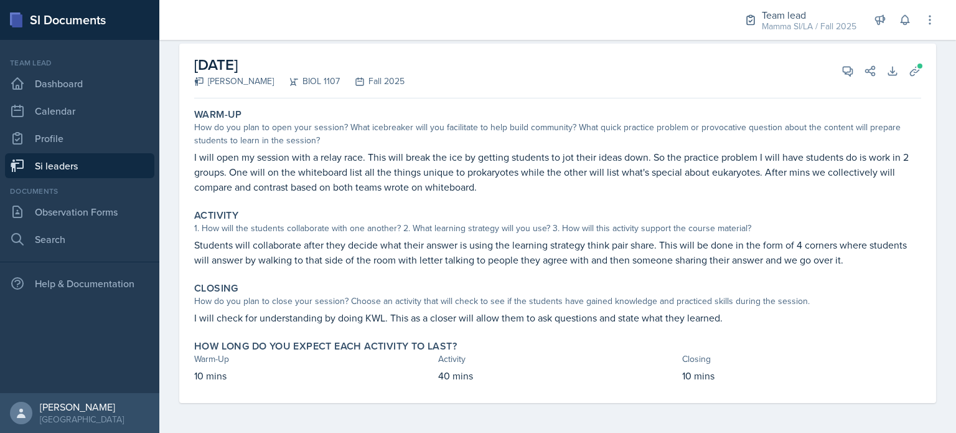
click at [799, 251] on p "Students will collaborate after they decide what their answer is using the lear…" at bounding box center [557, 252] width 727 height 30
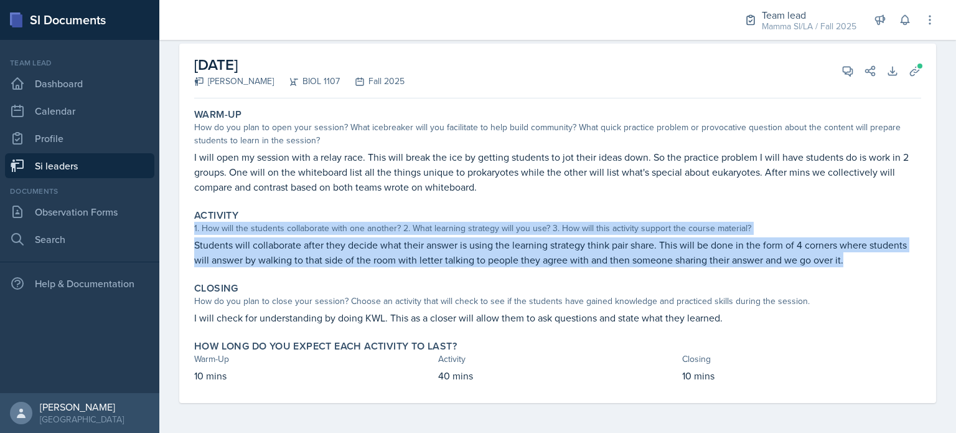
drag, startPoint x: 190, startPoint y: 226, endPoint x: 892, endPoint y: 259, distance: 702.8
click at [892, 259] on div "Activity 1. How will the students collaborate with one another? 2. What learnin…" at bounding box center [557, 238] width 737 height 68
copy div "1. How will the students collaborate with one another? 2. What learning strateg…"
click at [545, 243] on p "Students will collaborate after they decide what their answer is using the lear…" at bounding box center [557, 252] width 727 height 30
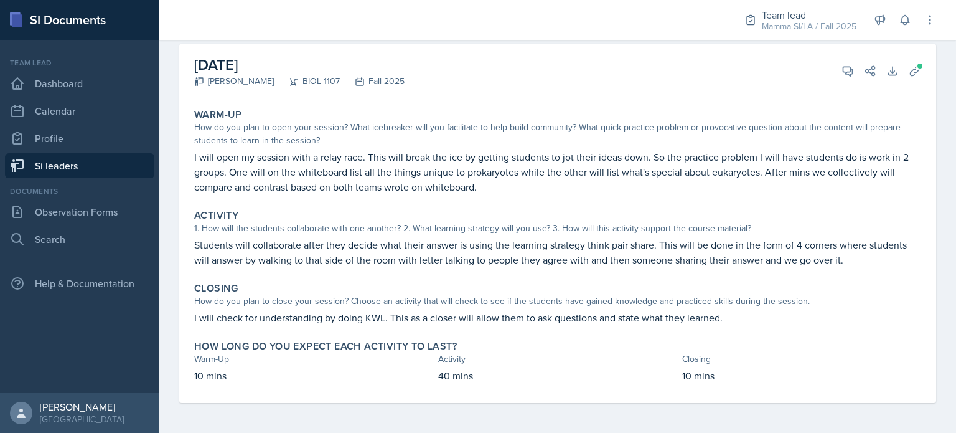
click at [545, 243] on p "Students will collaborate after they decide what their answer is using the lear…" at bounding box center [557, 252] width 727 height 30
click at [904, 74] on button "Uploads" at bounding box center [915, 71] width 22 height 22
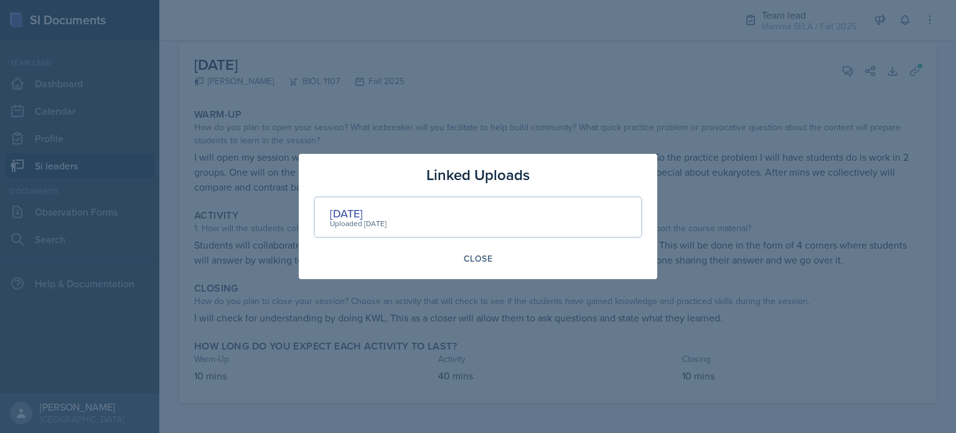
click at [712, 105] on div at bounding box center [478, 216] width 956 height 433
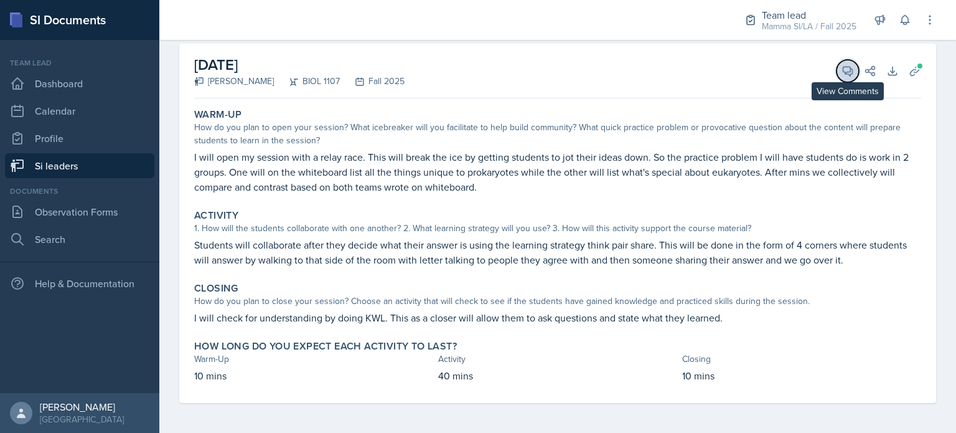
click at [844, 71] on button "View Comments" at bounding box center [847, 71] width 22 height 22
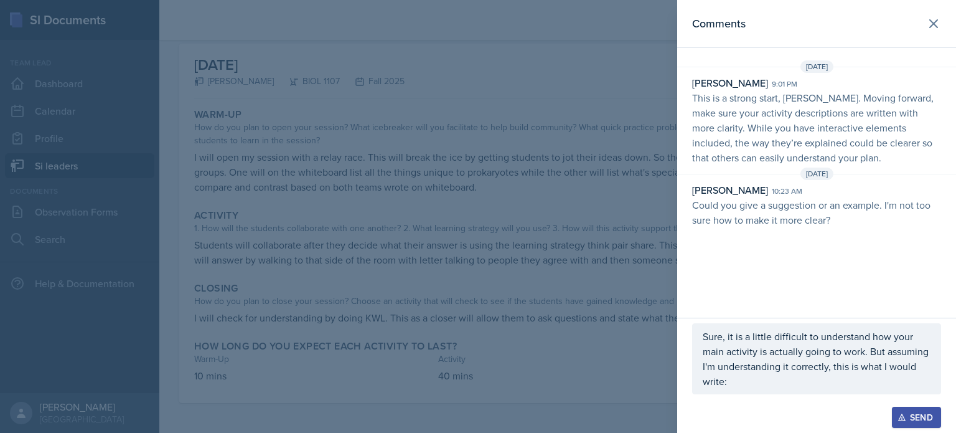
click at [801, 392] on div "Sure, it is a little difficult to understand how your main activity is actually…" at bounding box center [816, 358] width 249 height 71
click at [801, 392] on div "Sure, it is a little difficult to understand how your main activity is actually…" at bounding box center [816, 347] width 249 height 93
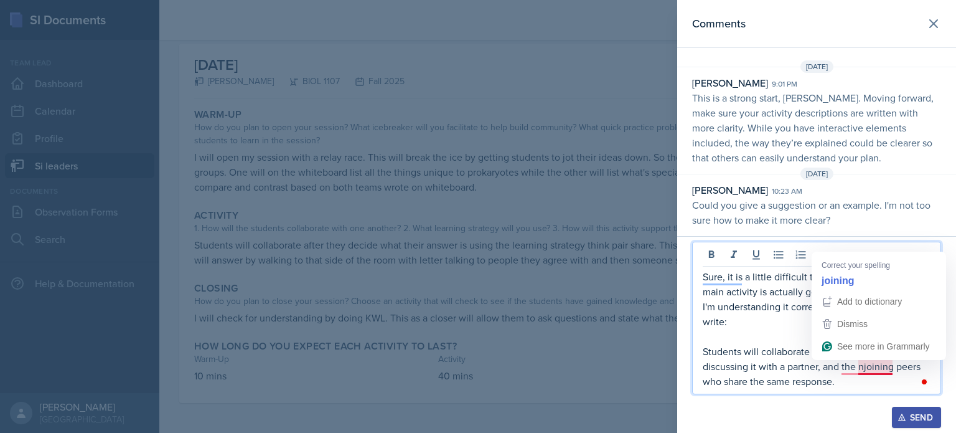
click at [864, 368] on p "Students will collaborate by choosing an answer, discussing it with a partner, …" at bounding box center [817, 366] width 228 height 45
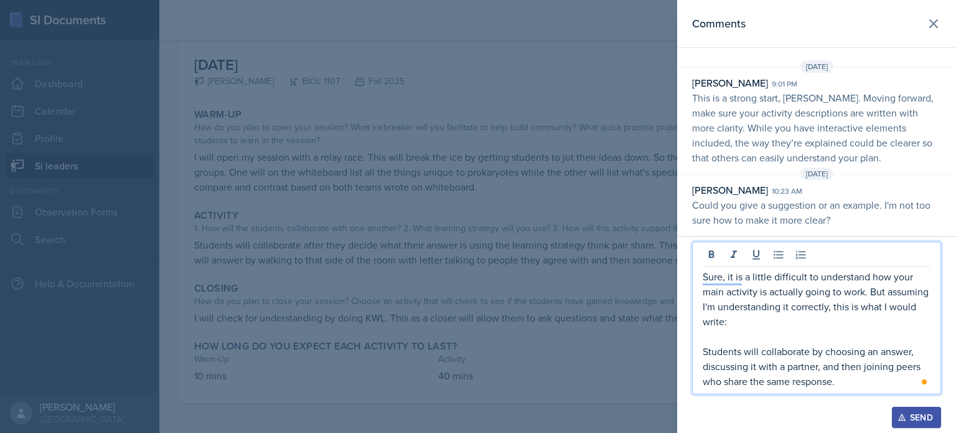
click at [855, 383] on p "Students will collaborate by choosing an answer, discussing it with a partner, …" at bounding box center [817, 366] width 228 height 45
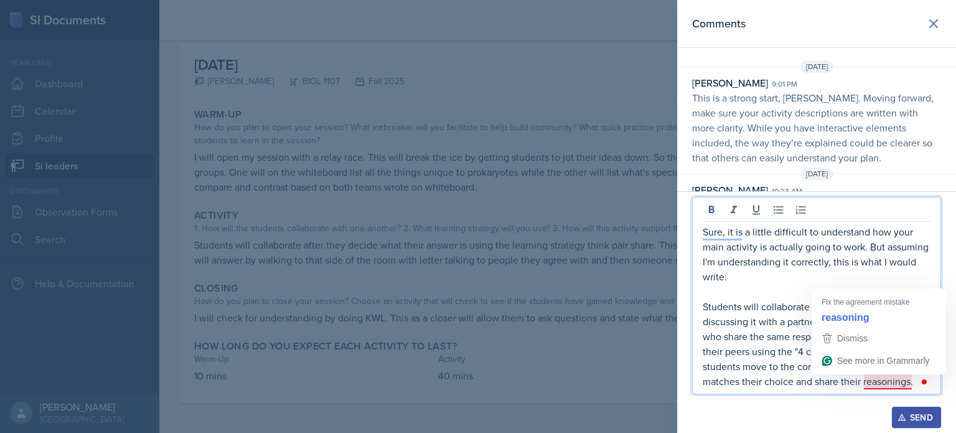
drag, startPoint x: 888, startPoint y: 382, endPoint x: 909, endPoint y: 380, distance: 21.2
click at [909, 380] on p "Students will collaborate by choosing an answer, discussing it with a partner, …" at bounding box center [817, 344] width 228 height 90
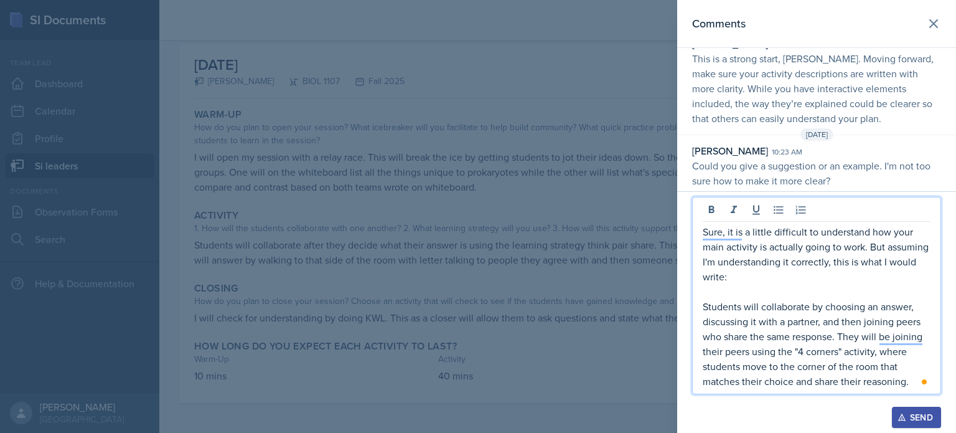
click at [912, 383] on p "Students will collaborate by choosing an answer, discussing it with a partner, …" at bounding box center [817, 344] width 228 height 90
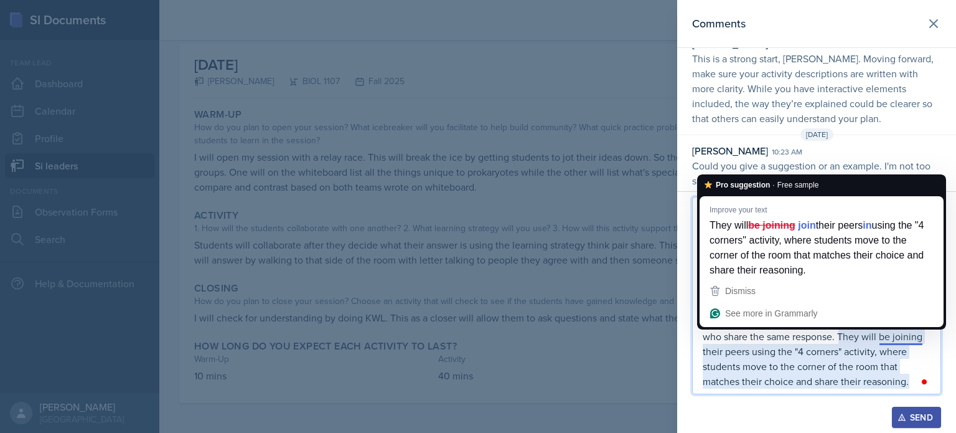
click at [901, 340] on p "Students will collaborate by choosing an answer, discussing it with a partner, …" at bounding box center [817, 344] width 228 height 90
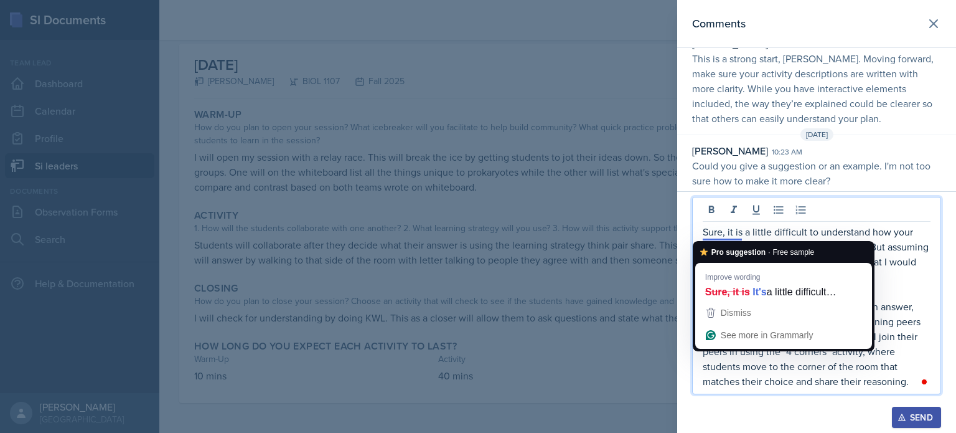
click at [723, 232] on p "Sure, it is a little difficult to understand how your main activity is actually…" at bounding box center [817, 254] width 228 height 60
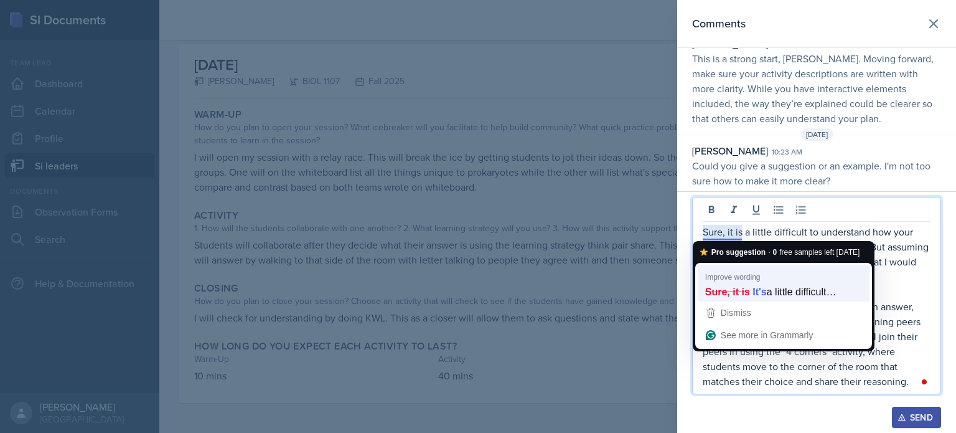
scroll to position [24, 0]
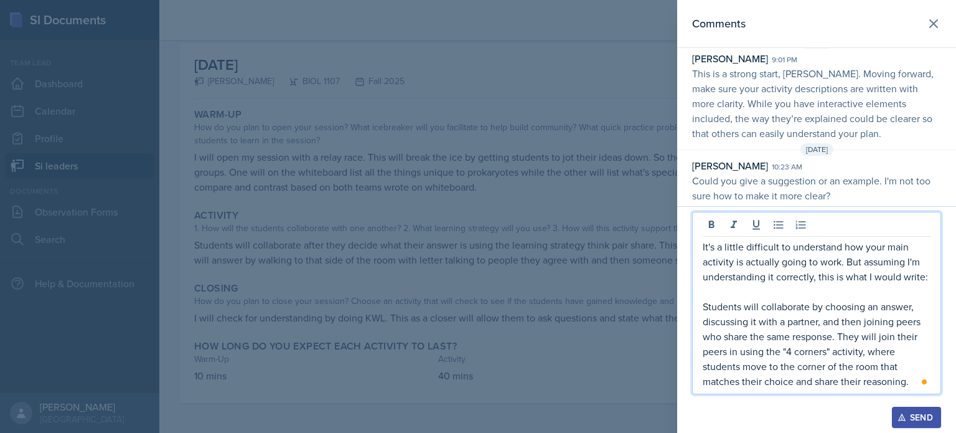
click at [909, 385] on p "Students will collaborate by choosing an answer, discussing it with a partner, …" at bounding box center [817, 344] width 228 height 90
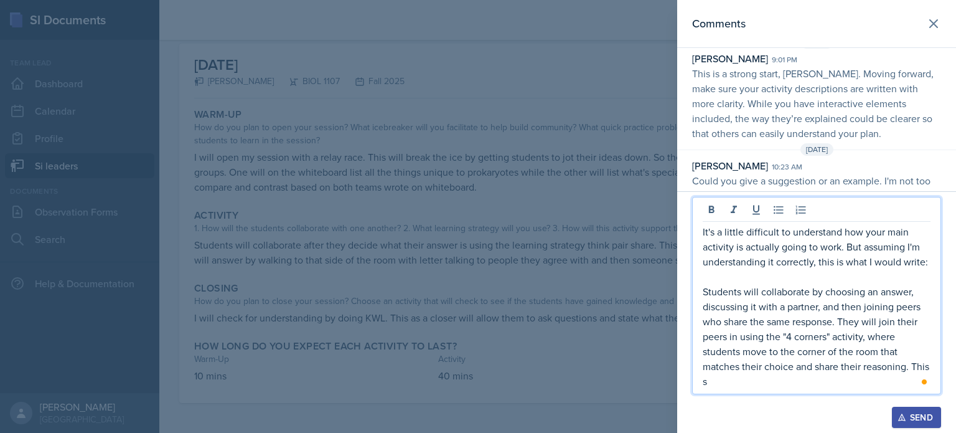
scroll to position [39, 0]
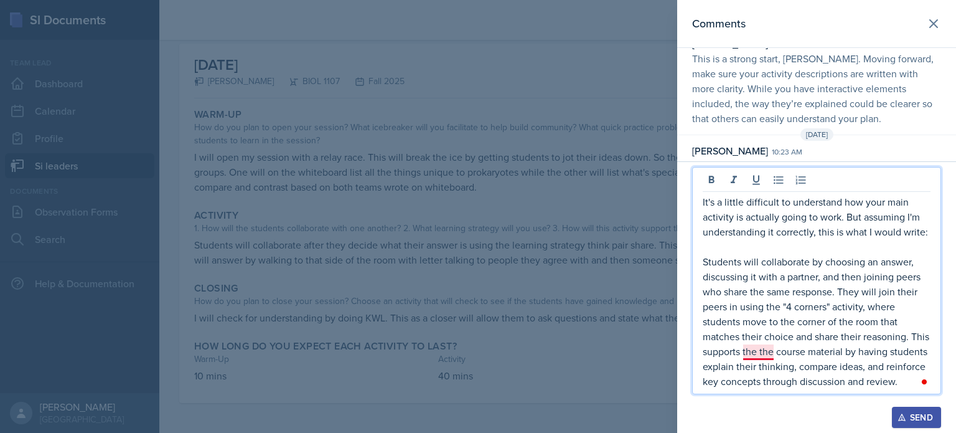
click at [758, 355] on p "Students will collaborate by choosing an answer, discussing it with a partner, …" at bounding box center [817, 321] width 228 height 134
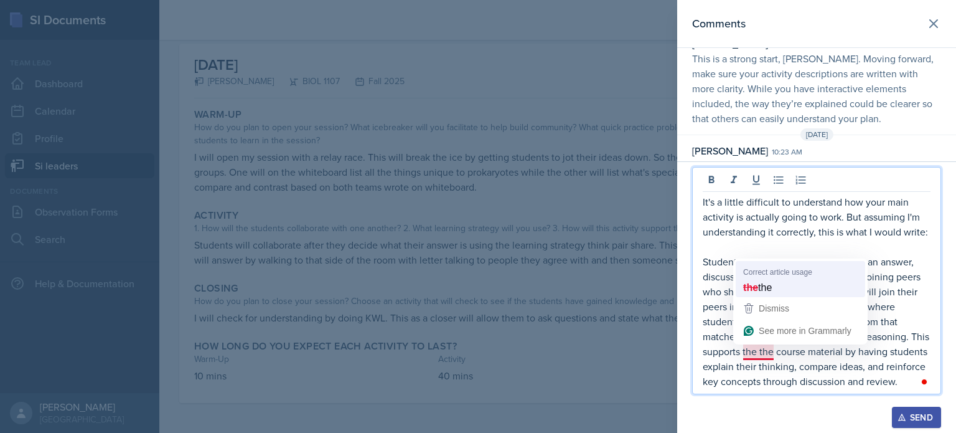
scroll to position [69, 0]
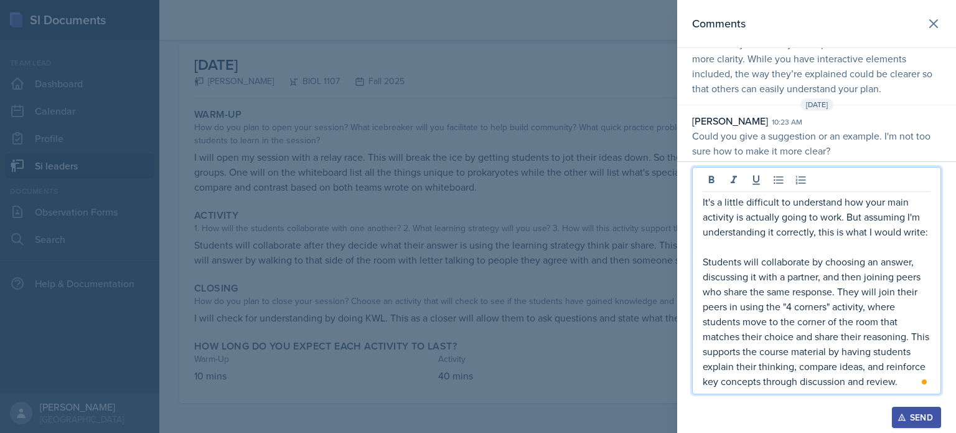
click at [897, 377] on p "Students will collaborate by choosing an answer, discussing it with a partner, …" at bounding box center [817, 321] width 228 height 134
click at [932, 228] on div "It's a little difficult to understand how your main activity is actually going …" at bounding box center [816, 280] width 249 height 227
click at [932, 233] on div "It's a little difficult to understand how your main activity is actually going …" at bounding box center [816, 280] width 249 height 227
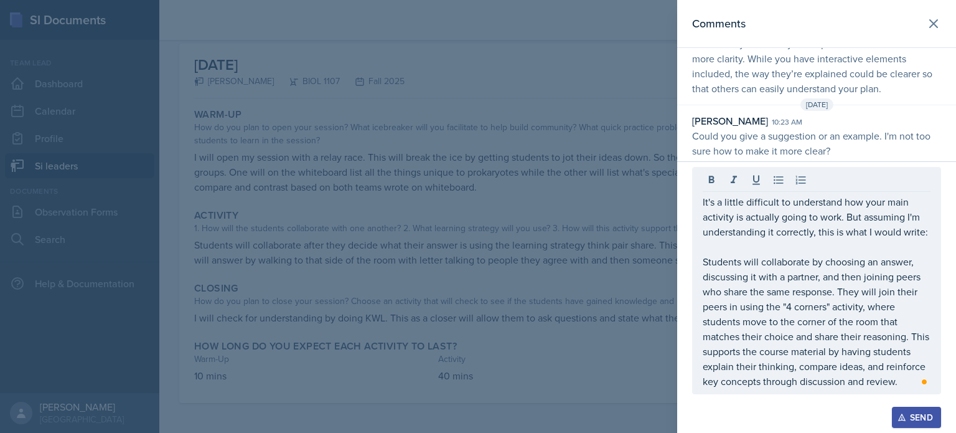
drag, startPoint x: 932, startPoint y: 233, endPoint x: 756, endPoint y: 225, distance: 176.3
click at [756, 225] on div "It's a little difficult to understand how your main activity is actually going …" at bounding box center [816, 280] width 249 height 227
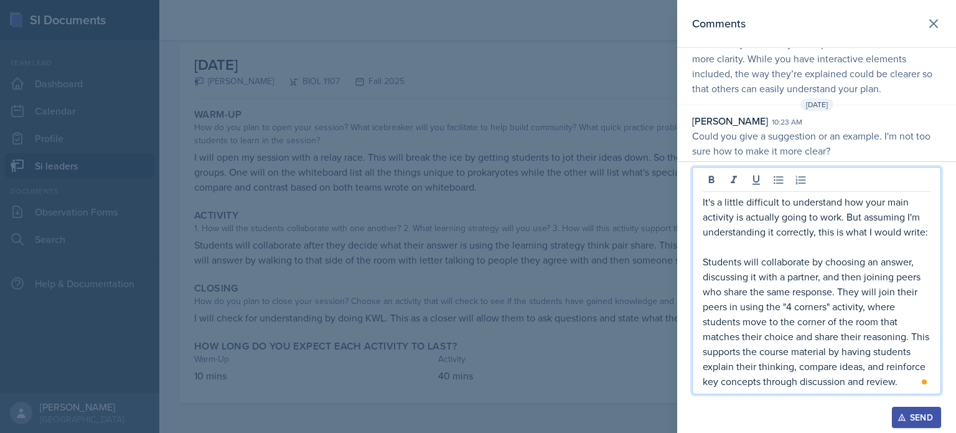
click at [786, 220] on p "It's a little difficult to understand how your main activity is actually going …" at bounding box center [817, 216] width 228 height 45
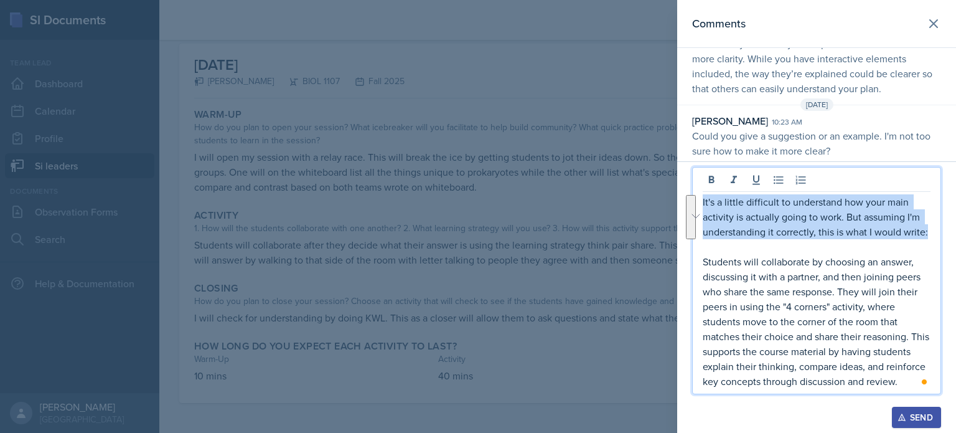
drag, startPoint x: 926, startPoint y: 233, endPoint x: 701, endPoint y: 202, distance: 226.8
click at [701, 202] on div "It's a little difficult to understand how your main activity is actually going …" at bounding box center [816, 280] width 249 height 227
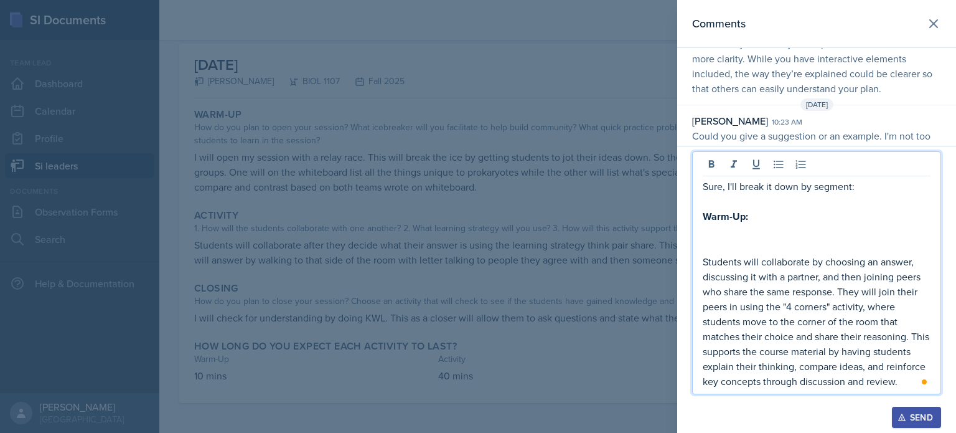
click at [535, 206] on div at bounding box center [478, 216] width 956 height 433
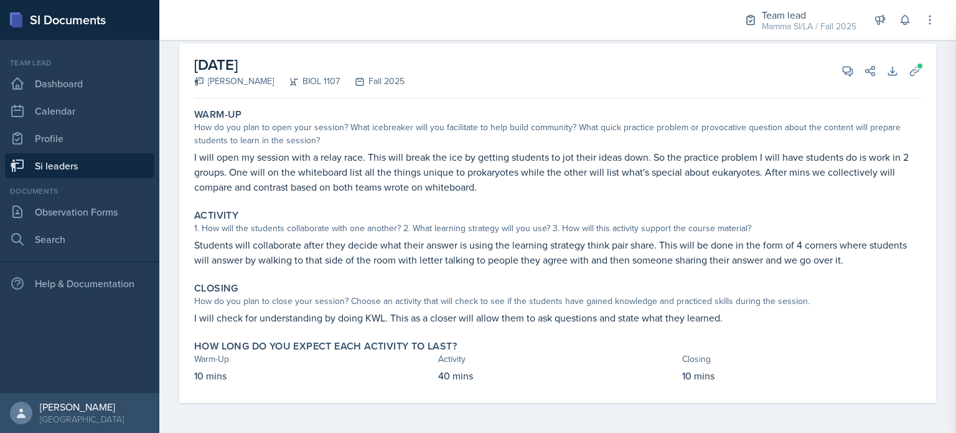
scroll to position [62, 0]
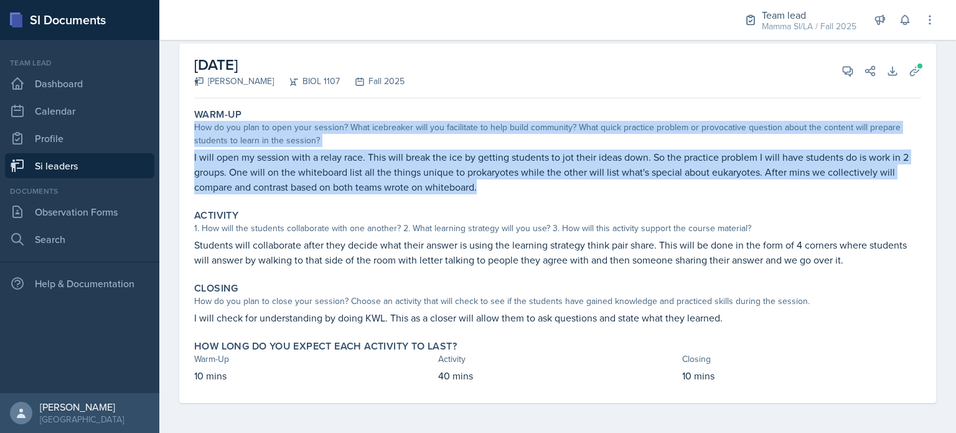
drag, startPoint x: 194, startPoint y: 124, endPoint x: 508, endPoint y: 184, distance: 320.5
click at [508, 184] on div "Warm-Up How do you plan to open your session? What icebreaker will you facilita…" at bounding box center [557, 151] width 737 height 96
copy div "How do you plan to open your session? What icebreaker will you facilitate to he…"
click at [841, 75] on icon at bounding box center [847, 71] width 12 height 12
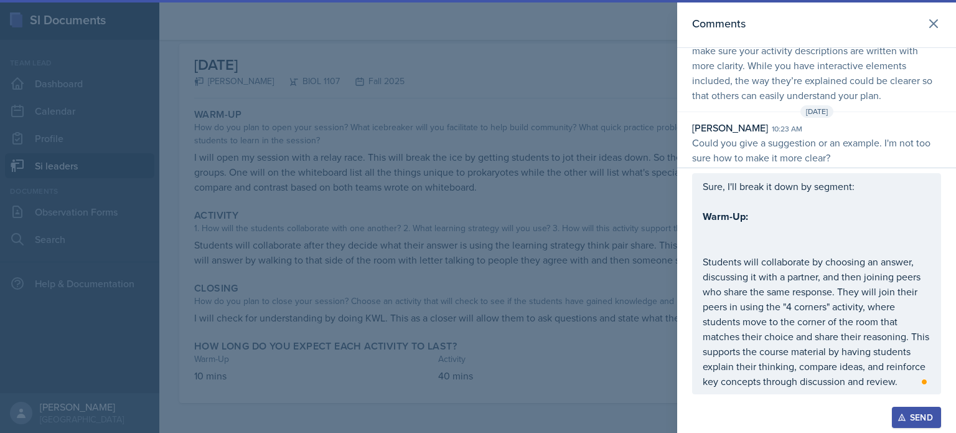
click at [767, 238] on p "To enrich screen reader interactions, please activate Accessibility in Grammarl…" at bounding box center [817, 231] width 228 height 15
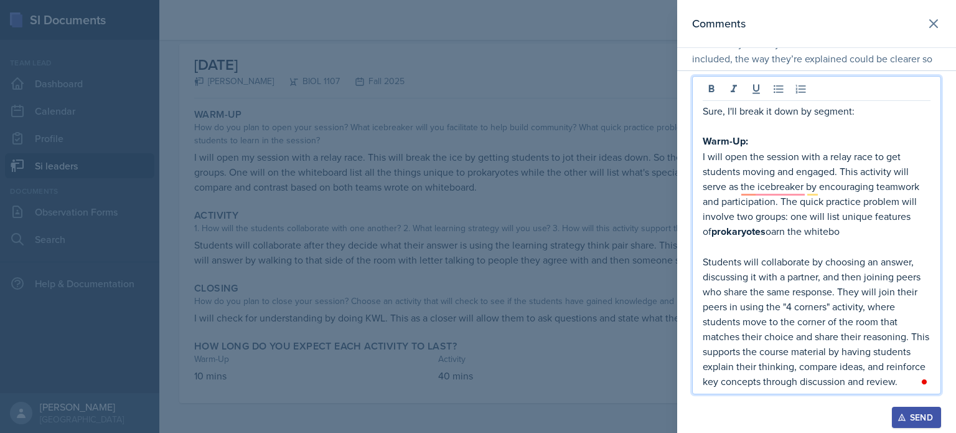
click at [764, 238] on p "I will open the session with a relay race to get students moving and engaged. T…" at bounding box center [817, 194] width 228 height 90
click at [829, 237] on p "I will open the session with a relay race to get students moving and engaged. T…" at bounding box center [817, 194] width 228 height 90
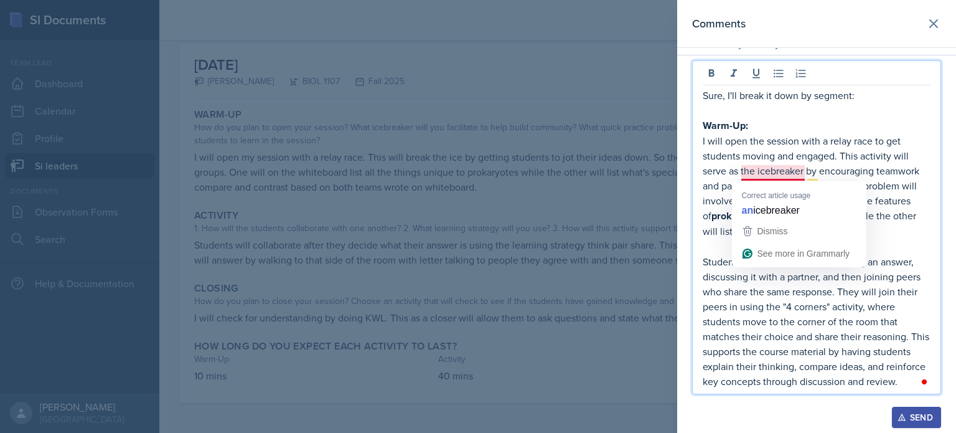
click at [777, 178] on p "I will open the session with a relay race to get students moving and engaged. T…" at bounding box center [817, 186] width 228 height 106
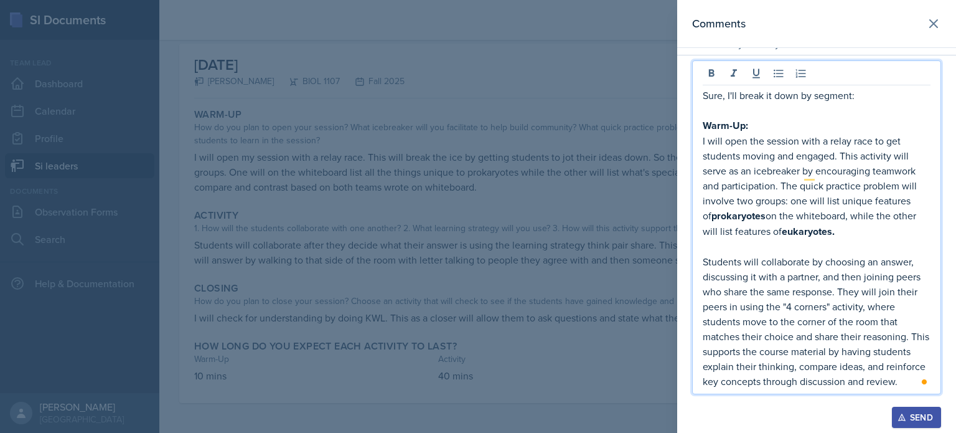
scroll to position [174, 0]
click at [822, 239] on p "To enrich screen reader interactions, please activate Accessibility in Grammarl…" at bounding box center [817, 246] width 228 height 15
click at [831, 229] on p "I will open the session with a relay race to get students moving and engaged. T…" at bounding box center [817, 186] width 228 height 106
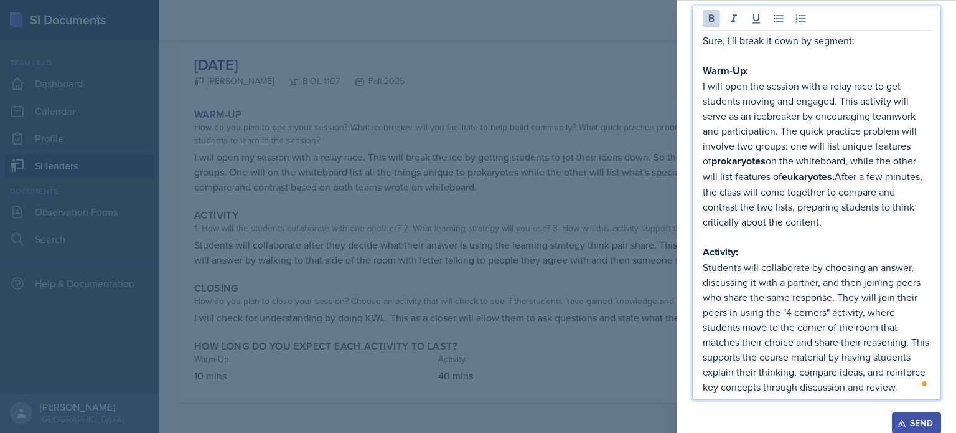
click at [909, 388] on p "Students will collaborate by choosing an answer, discussing it with a partner, …" at bounding box center [817, 327] width 228 height 134
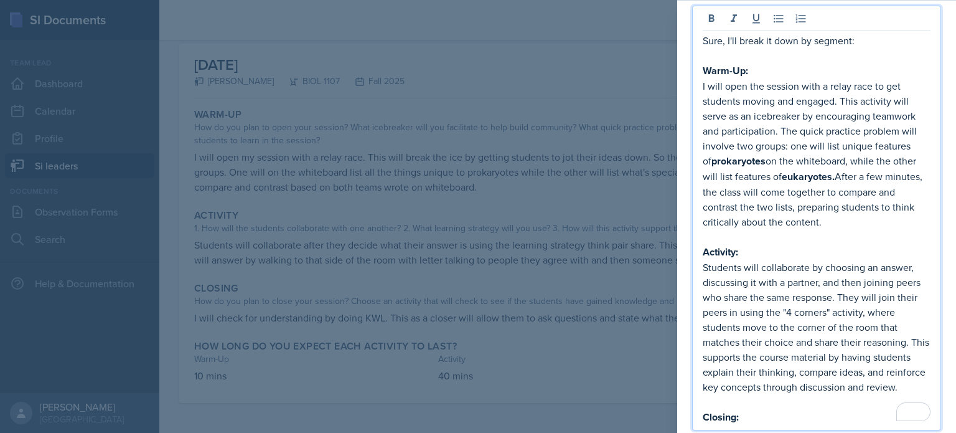
click at [749, 220] on p "I will open the session with a relay race to get students moving and engaged. T…" at bounding box center [817, 153] width 228 height 151
click at [782, 171] on strong "eukaryotes." at bounding box center [808, 176] width 53 height 14
drag, startPoint x: 276, startPoint y: 333, endPoint x: 227, endPoint y: 316, distance: 52.5
click at [275, 333] on div at bounding box center [478, 216] width 956 height 433
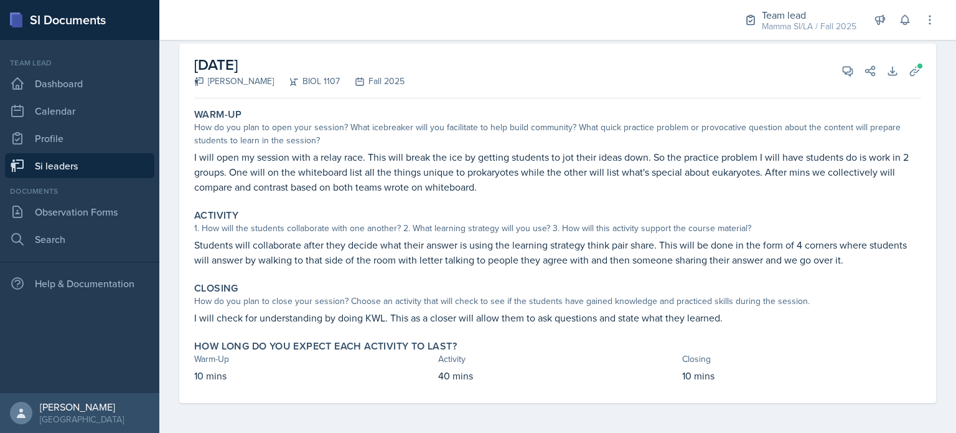
click at [196, 302] on div "How do you plan to close your session? Choose an activity that will check to se…" at bounding box center [557, 300] width 727 height 13
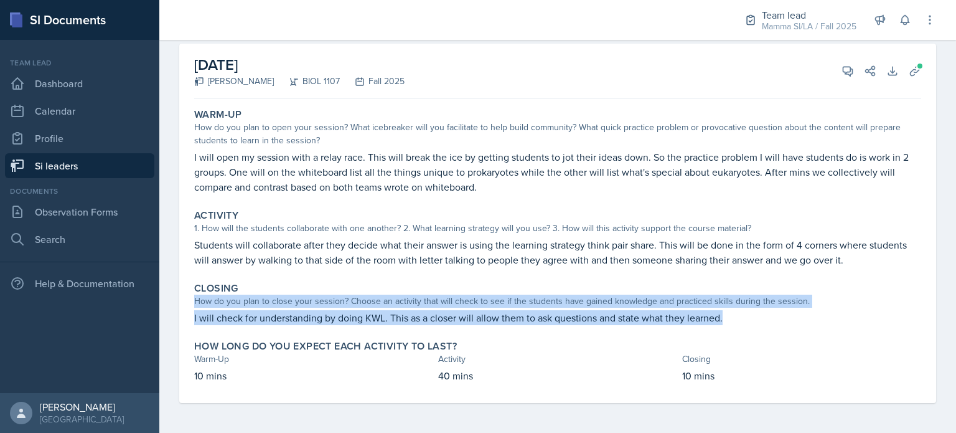
drag, startPoint x: 192, startPoint y: 302, endPoint x: 769, endPoint y: 317, distance: 577.8
click at [769, 317] on div "Closing How do you plan to close your session? Choose an activity that will che…" at bounding box center [557, 303] width 737 height 53
copy div "How do you plan to close your session? Choose an activity that will check to se…"
click at [841, 76] on icon at bounding box center [847, 71] width 12 height 12
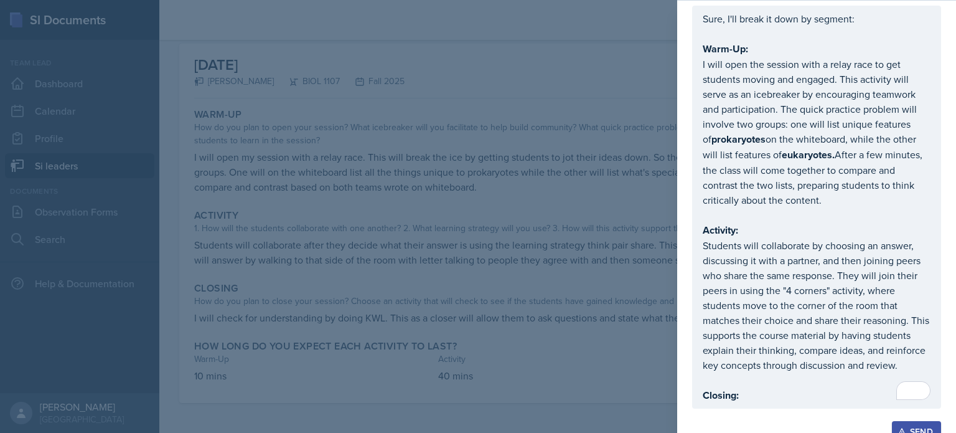
click at [765, 395] on div "Sure, I'll break it down by segment: Warm-Up: I will open the session with a re…" at bounding box center [817, 206] width 228 height 391
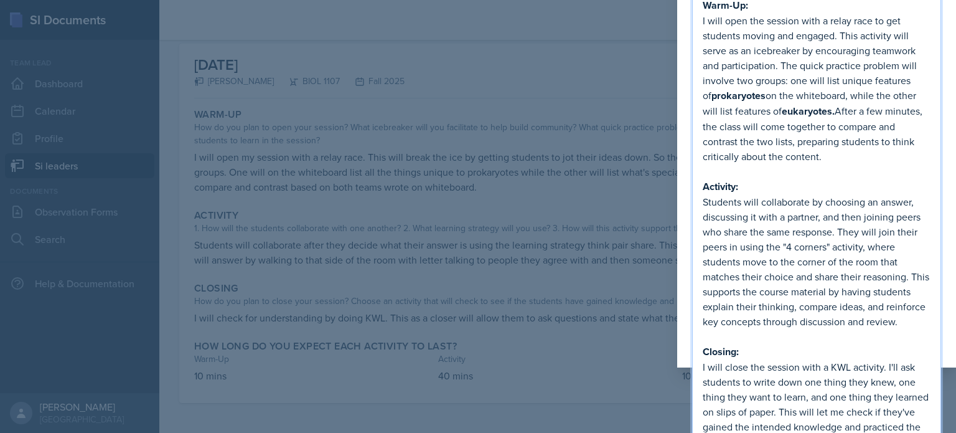
scroll to position [80, 0]
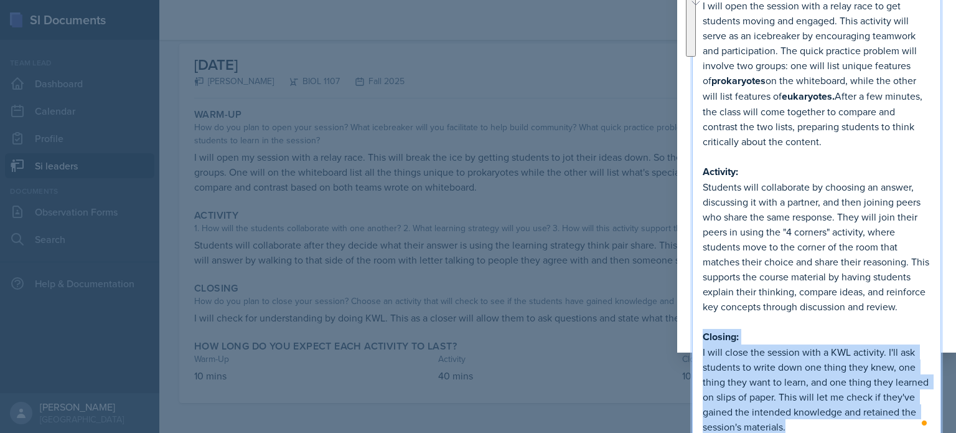
drag, startPoint x: 702, startPoint y: 337, endPoint x: 811, endPoint y: 423, distance: 138.7
click at [811, 423] on div "Sure, I'll break it down by segment: Warm-Up: I will open the session with a re…" at bounding box center [817, 193] width 228 height 481
click at [809, 418] on p "I will close the session with a KWL activity. I'll ask students to write down o…" at bounding box center [817, 389] width 228 height 90
click at [801, 424] on p "I will close the session with a KWL activity. I'll ask students to write down o…" at bounding box center [817, 389] width 228 height 90
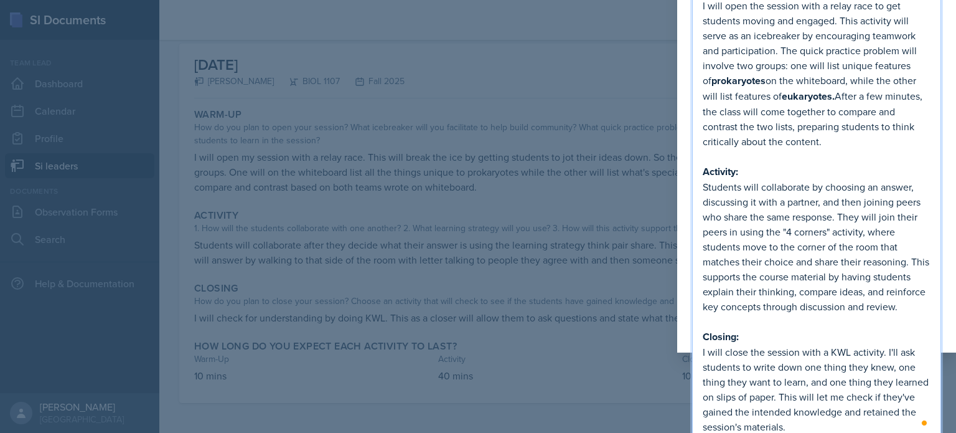
drag, startPoint x: 772, startPoint y: 397, endPoint x: 777, endPoint y: 409, distance: 13.1
click at [772, 398] on p "I will close the session with a KWL activity. I'll ask students to write down o…" at bounding box center [817, 389] width 228 height 90
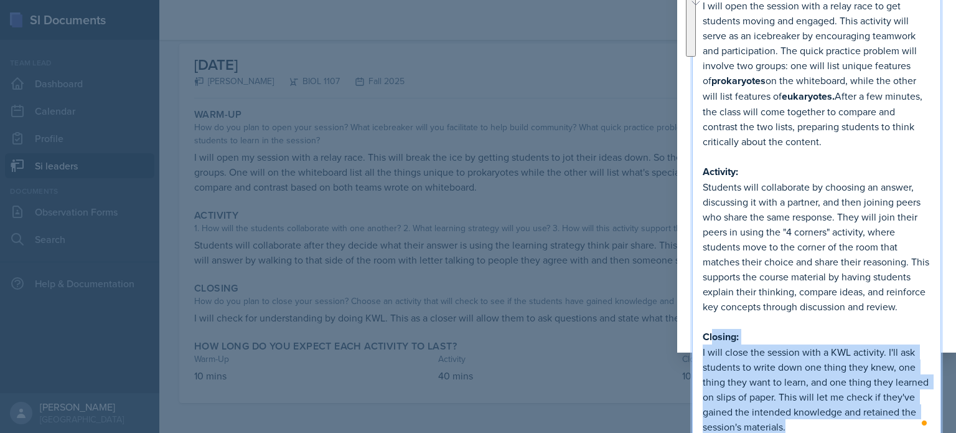
drag, startPoint x: 795, startPoint y: 421, endPoint x: 722, endPoint y: 343, distance: 107.4
click at [711, 338] on div "Sure, I'll break it down by segment: Warm-Up: I will open the session with a re…" at bounding box center [817, 193] width 228 height 481
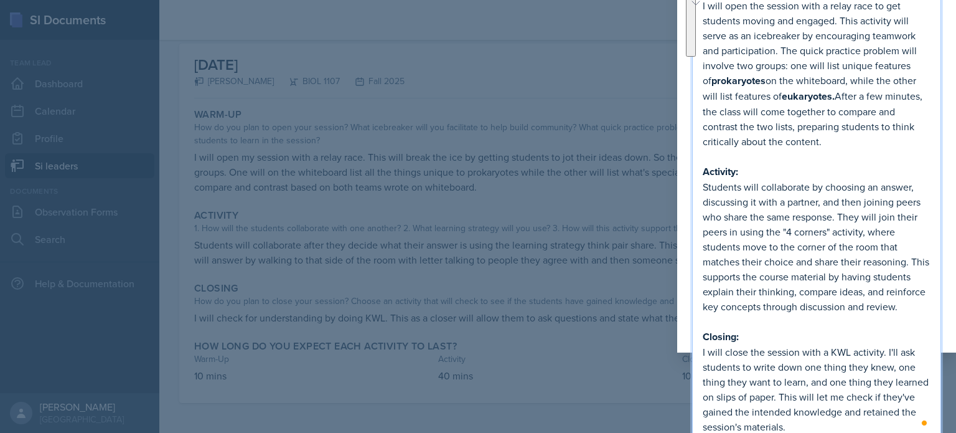
click at [746, 304] on p "Students will collaborate by choosing an answer, discussing it with a partner, …" at bounding box center [817, 246] width 228 height 134
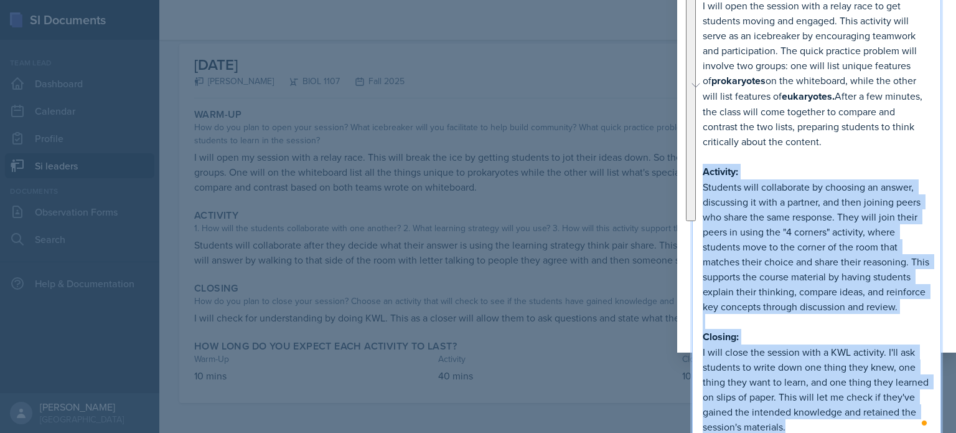
drag, startPoint x: 810, startPoint y: 424, endPoint x: 700, endPoint y: 171, distance: 275.9
click at [700, 171] on section "Comments [DATE] [PERSON_NAME] 9:01 pm This is a strong start, [PERSON_NAME]. Mo…" at bounding box center [816, 136] width 279 height 433
click at [724, 194] on p "Students will collaborate by choosing an answer, discussing it with a partner, …" at bounding box center [817, 246] width 228 height 134
drag, startPoint x: 799, startPoint y: 420, endPoint x: 700, endPoint y: 166, distance: 272.5
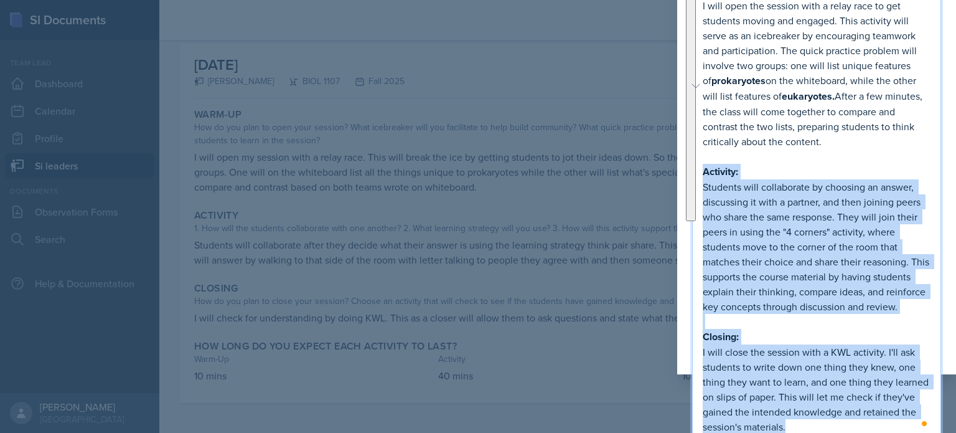
click at [700, 166] on div "Sure, I'll break it down by segment: Warm-Up: I will open the session with a re…" at bounding box center [816, 193] width 249 height 492
copy div "Activity: Students will collaborate by choosing an answer, discussing it with a…"
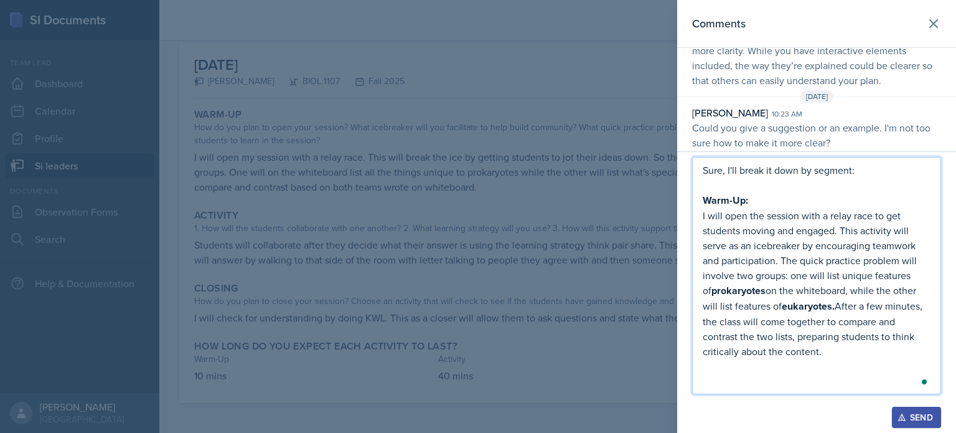
scroll to position [62, 0]
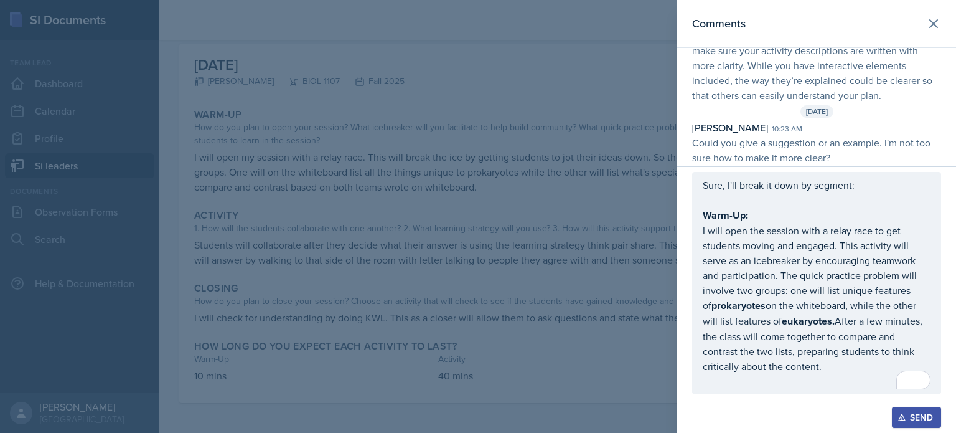
click at [918, 422] on div "Send" at bounding box center [916, 417] width 33 height 10
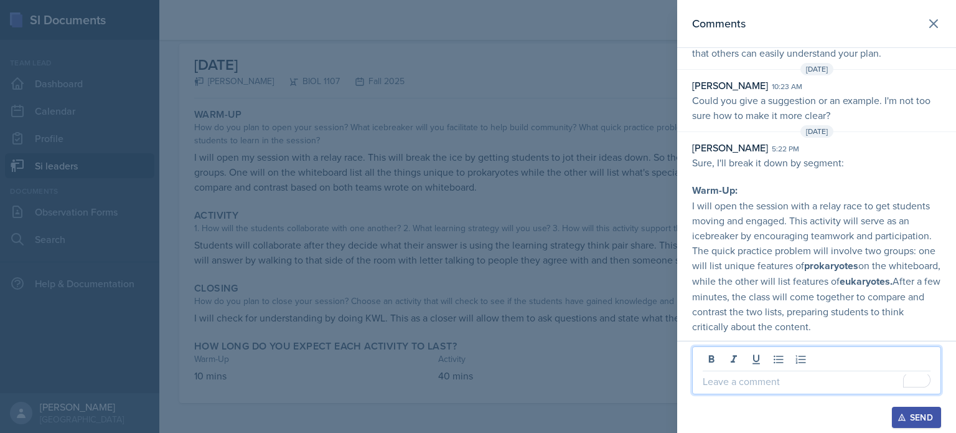
scroll to position [126, 0]
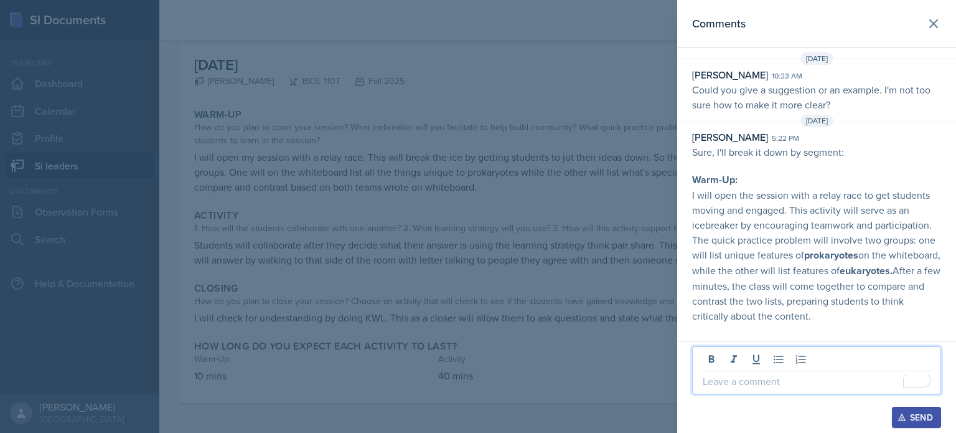
click at [784, 380] on p "To enrich screen reader interactions, please activate Accessibility in Grammarl…" at bounding box center [817, 380] width 228 height 15
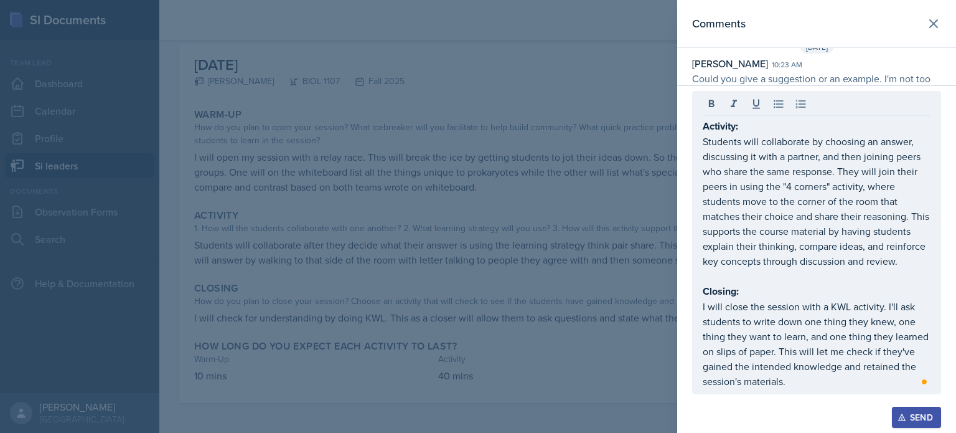
click at [923, 418] on div "Send" at bounding box center [916, 417] width 33 height 10
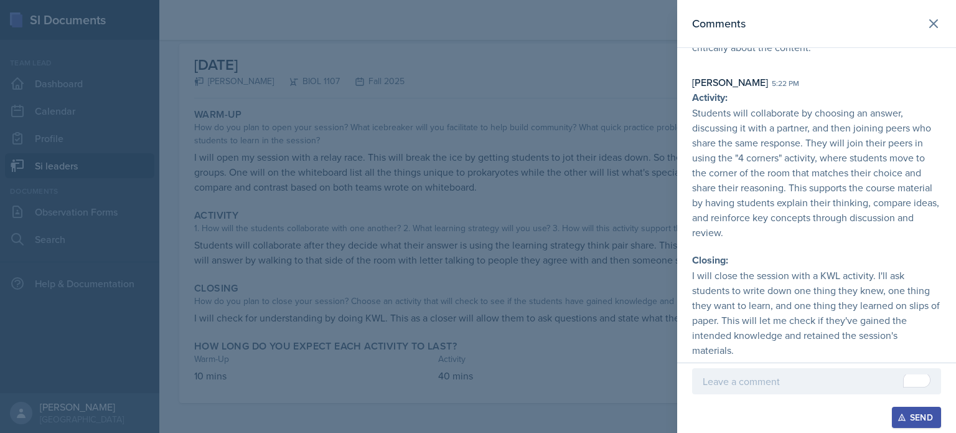
click at [832, 378] on p "To enrich screen reader interactions, please activate Accessibility in Grammarl…" at bounding box center [817, 380] width 228 height 15
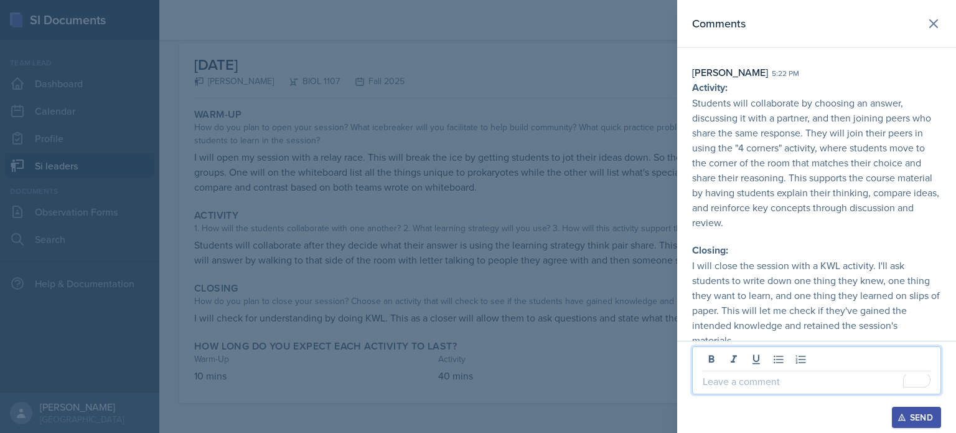
scroll to position [415, 0]
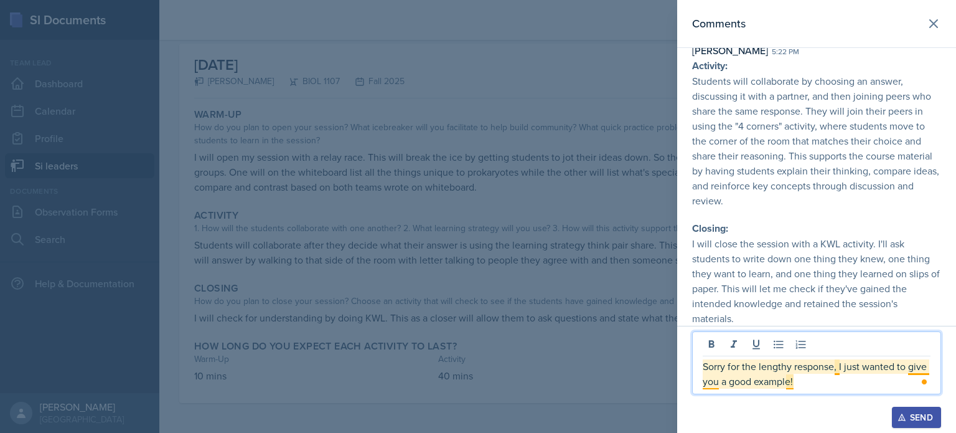
click at [912, 365] on p "Sorry for the lengthy response, I just wanted to give you a good example!" at bounding box center [817, 373] width 228 height 30
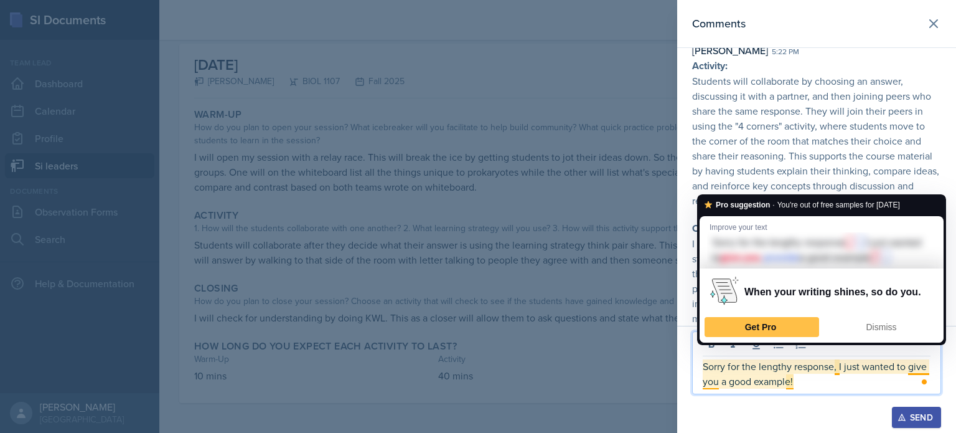
click at [883, 381] on p "Sorry for the lengthy response, I just wanted to give you a good example!" at bounding box center [817, 373] width 228 height 30
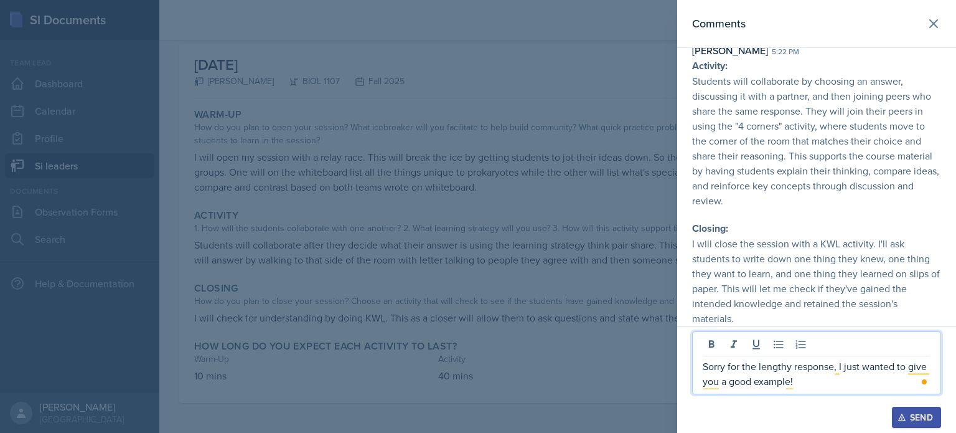
click at [903, 413] on icon "button" at bounding box center [901, 417] width 9 height 9
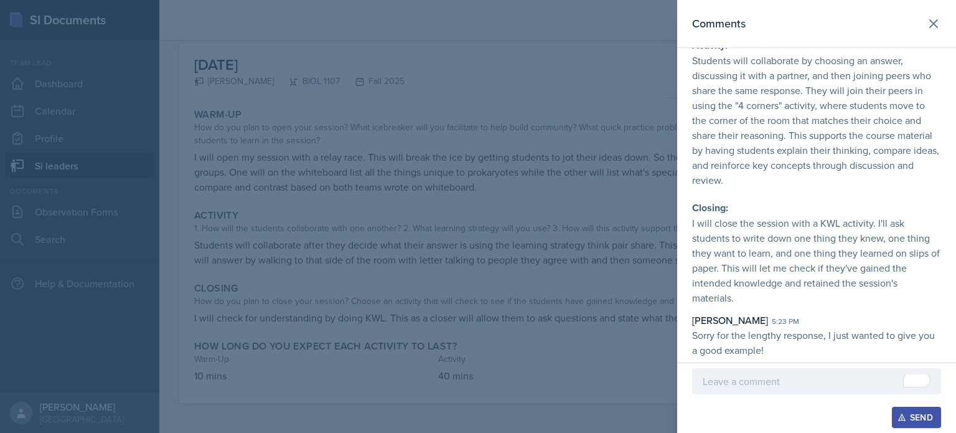
scroll to position [446, 0]
click at [926, 20] on icon at bounding box center [933, 23] width 15 height 15
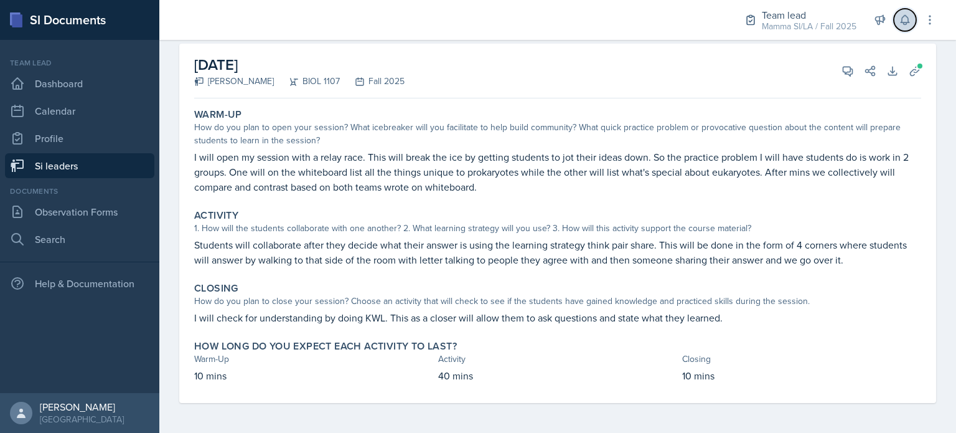
click at [911, 21] on button at bounding box center [905, 20] width 22 height 22
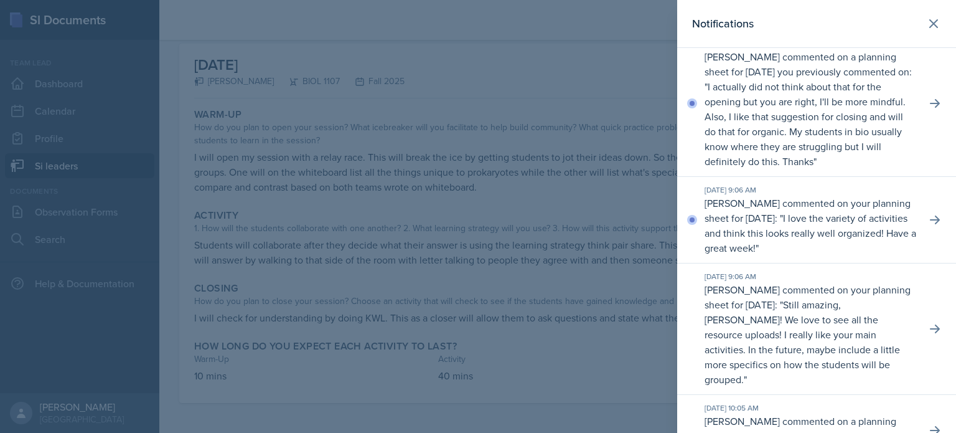
scroll to position [1369, 0]
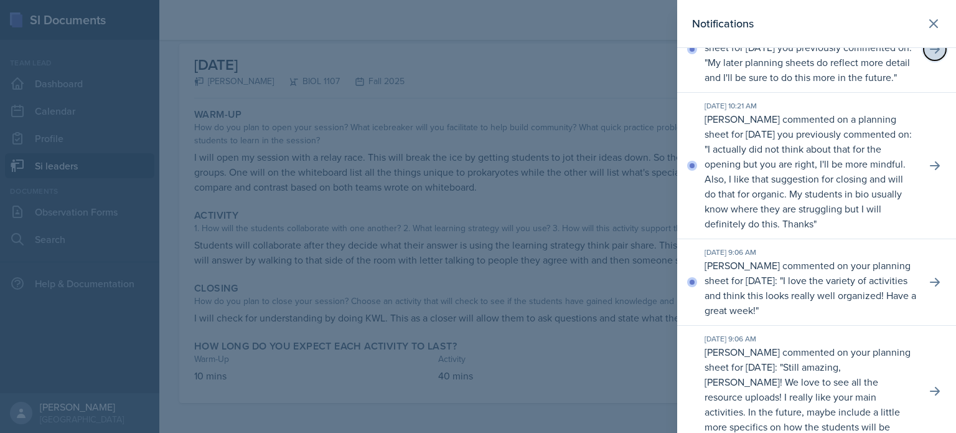
click at [924, 60] on button at bounding box center [935, 49] width 22 height 22
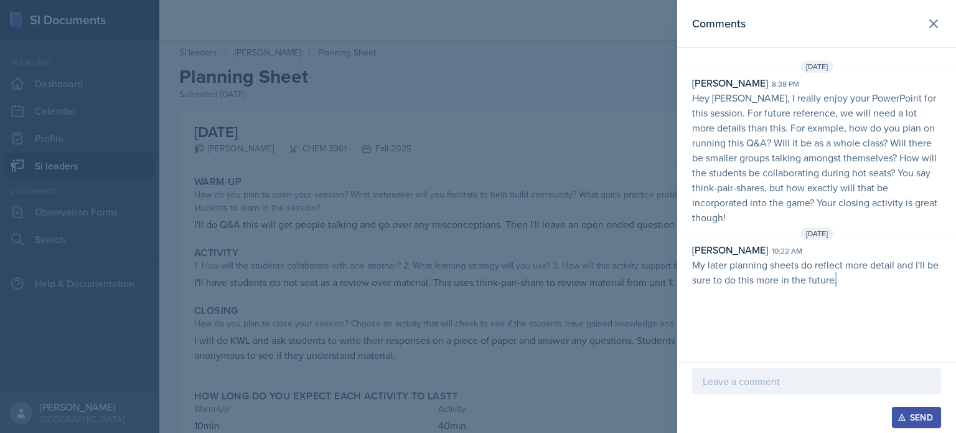
drag, startPoint x: 834, startPoint y: 281, endPoint x: 844, endPoint y: 288, distance: 12.1
click at [844, 288] on div "[DATE] [PERSON_NAME] 8:38 pm Hey [PERSON_NAME], I really enjoy your PowerPoint …" at bounding box center [816, 176] width 279 height 232
click at [844, 285] on p "My later planning sheets do reflect more detail and I'll be sure to do this mor…" at bounding box center [816, 272] width 249 height 30
drag, startPoint x: 833, startPoint y: 283, endPoint x: 850, endPoint y: 286, distance: 17.7
click at [850, 286] on p "My later planning sheets do reflect more detail and I'll be sure to do this mor…" at bounding box center [816, 272] width 249 height 30
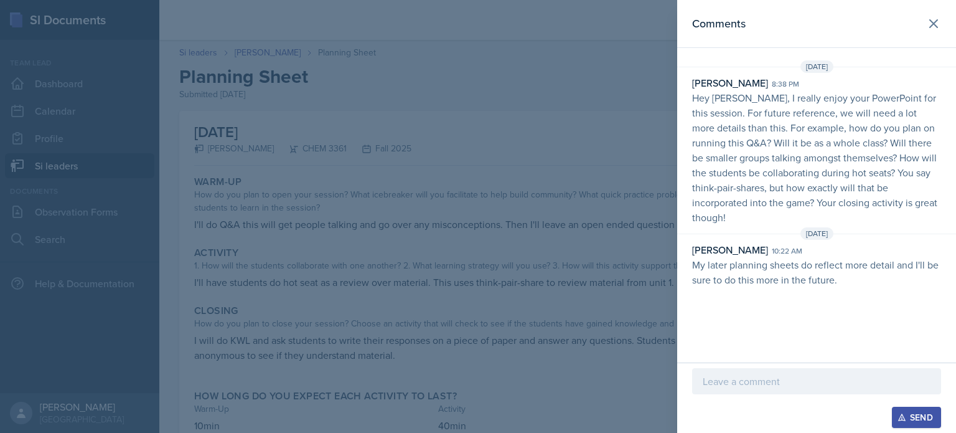
drag, startPoint x: 843, startPoint y: 283, endPoint x: 864, endPoint y: 284, distance: 21.2
click at [864, 284] on p "My later planning sheets do reflect more detail and I'll be sure to do this mor…" at bounding box center [816, 272] width 249 height 30
click at [936, 19] on icon at bounding box center [933, 23] width 15 height 15
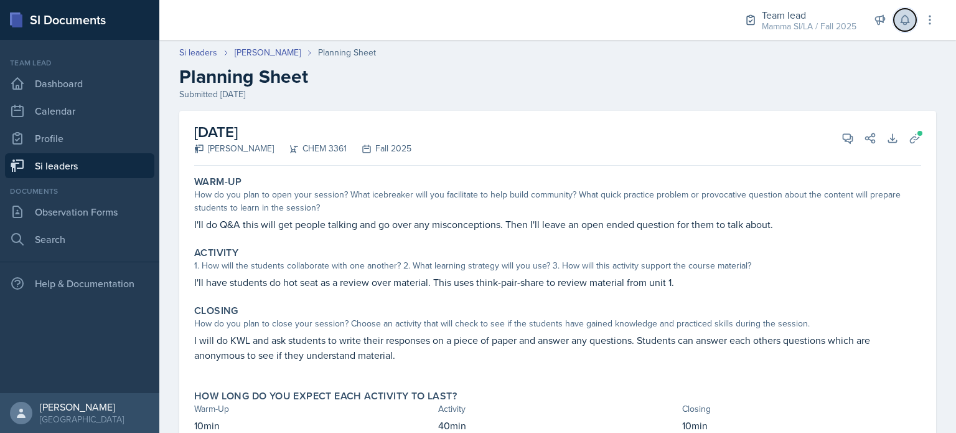
click at [899, 22] on icon at bounding box center [905, 20] width 12 height 12
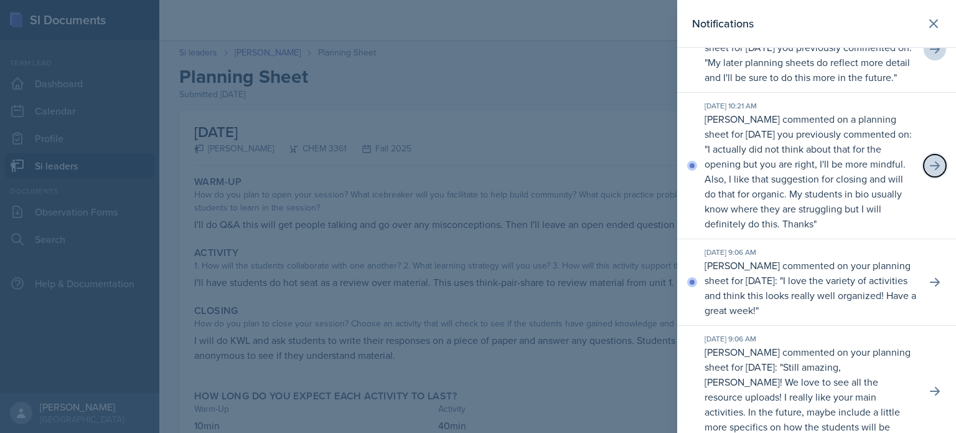
click at [929, 172] on icon at bounding box center [935, 165] width 12 height 12
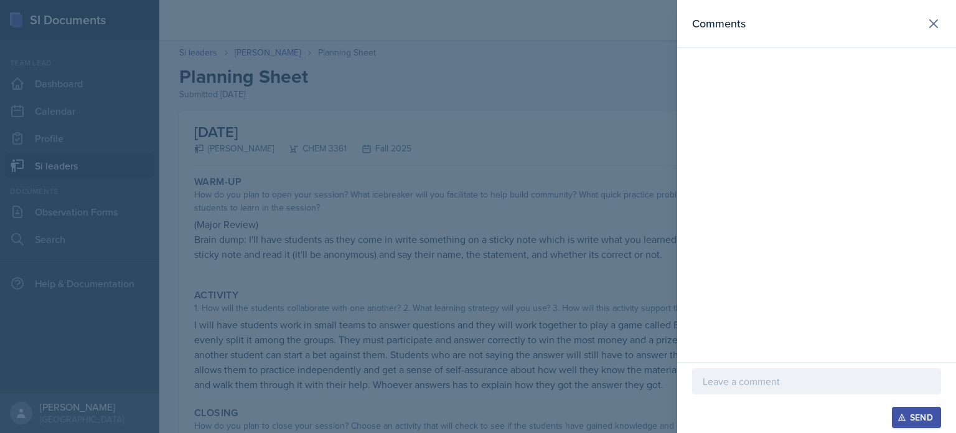
drag, startPoint x: 665, startPoint y: 162, endPoint x: 691, endPoint y: 149, distance: 29.5
click at [665, 162] on div at bounding box center [478, 216] width 956 height 433
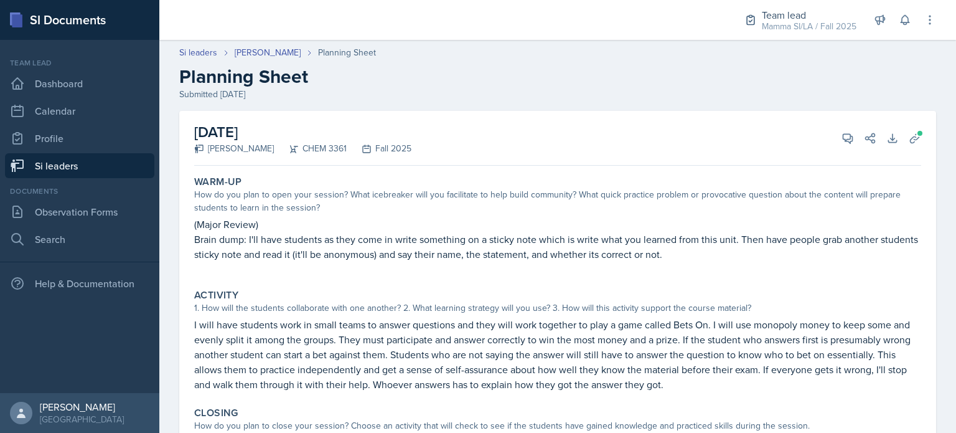
click at [828, 146] on div "[DATE] [PERSON_NAME] CHEM 3361 Fall 2025 View Comments Comments Send Share Down…" at bounding box center [557, 138] width 727 height 55
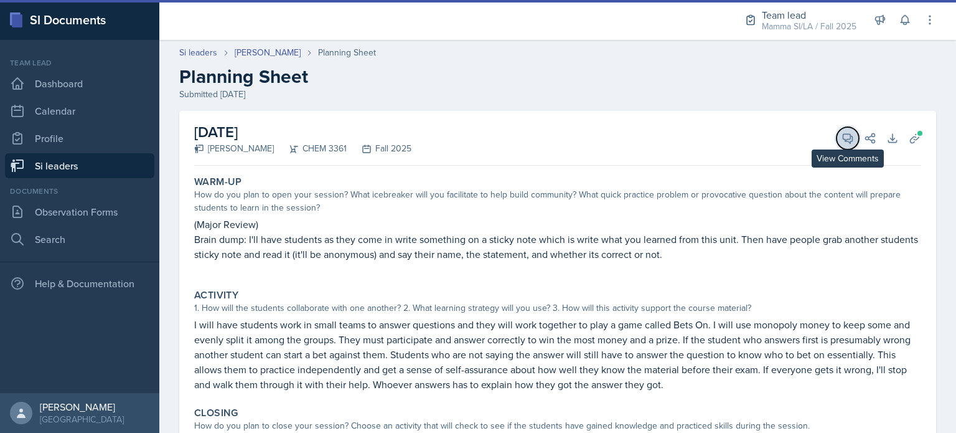
click at [836, 144] on button "View Comments" at bounding box center [847, 138] width 22 height 22
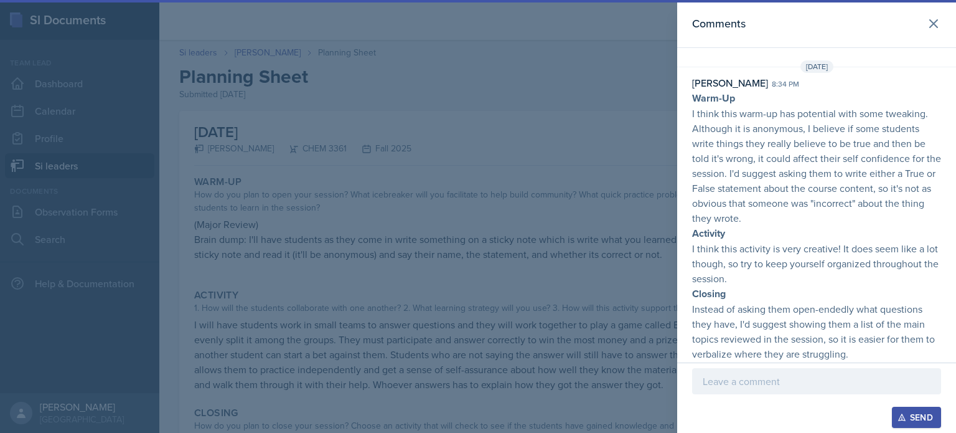
scroll to position [107, 0]
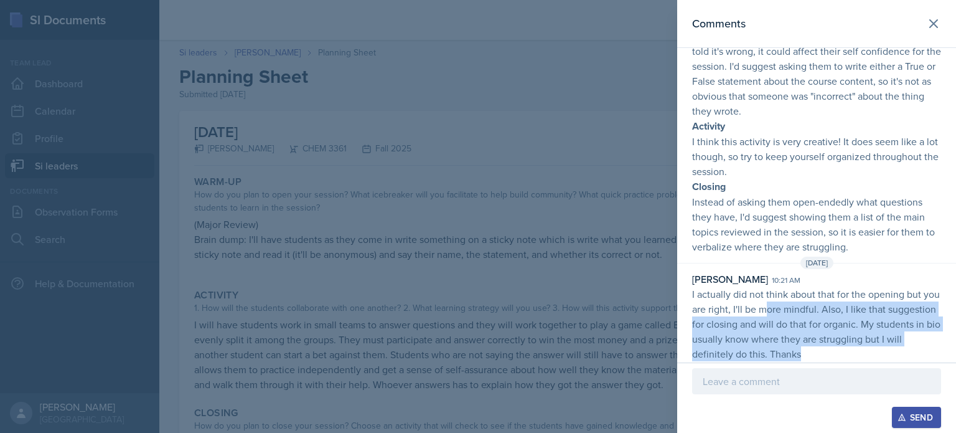
drag, startPoint x: 785, startPoint y: 301, endPoint x: 843, endPoint y: 349, distance: 75.1
click at [843, 349] on p "I actually did not think about that for the opening but you are right, I'll be …" at bounding box center [816, 323] width 249 height 75
click at [926, 26] on icon at bounding box center [933, 23] width 15 height 15
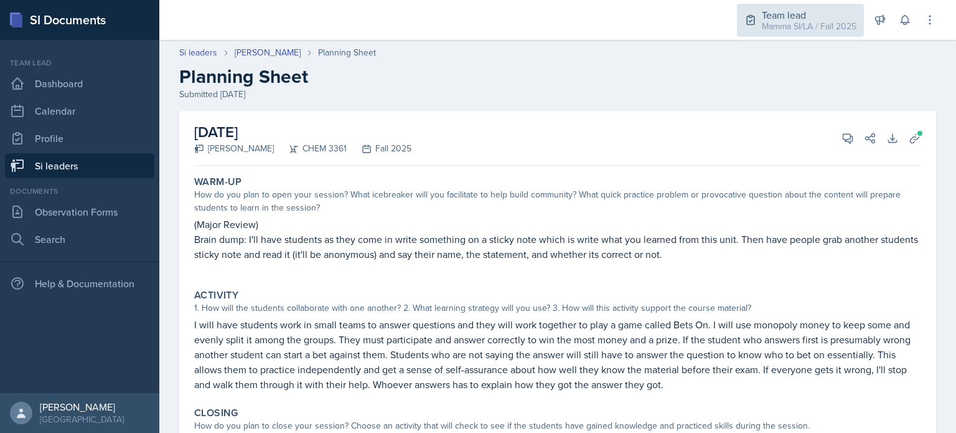
click at [846, 34] on div "Team lead Mamma SI/LA / Fall 2025" at bounding box center [800, 20] width 127 height 33
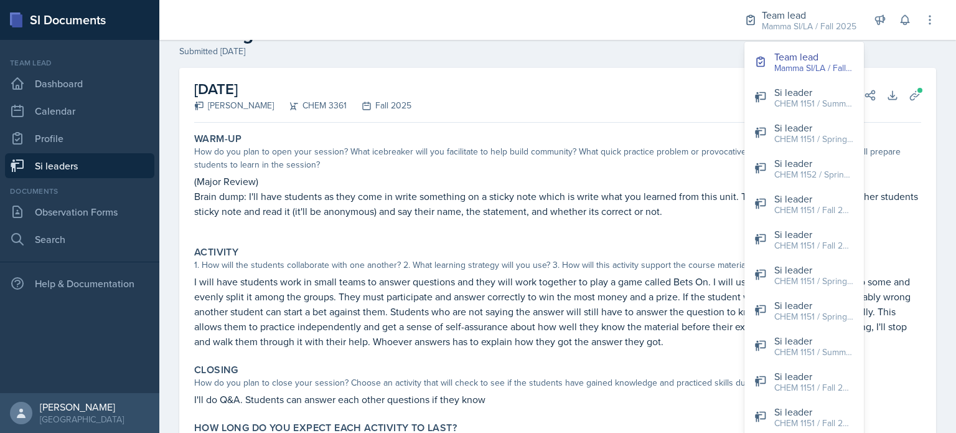
scroll to position [62, 0]
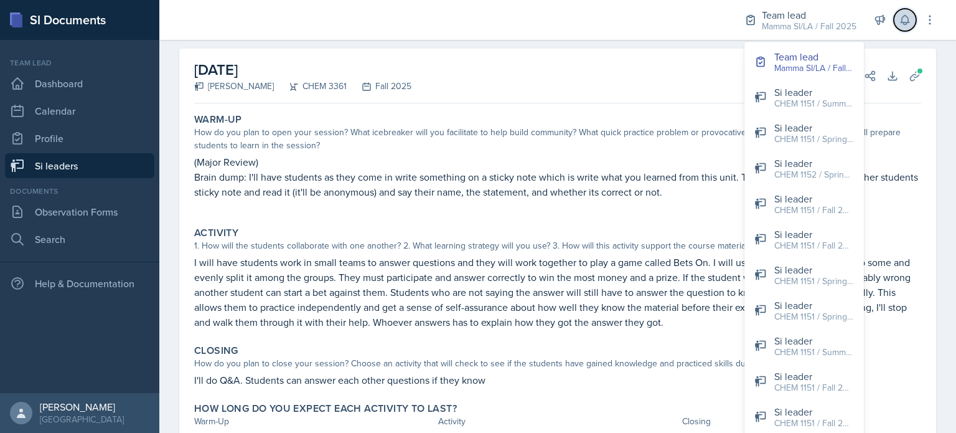
click at [903, 12] on button at bounding box center [905, 20] width 22 height 22
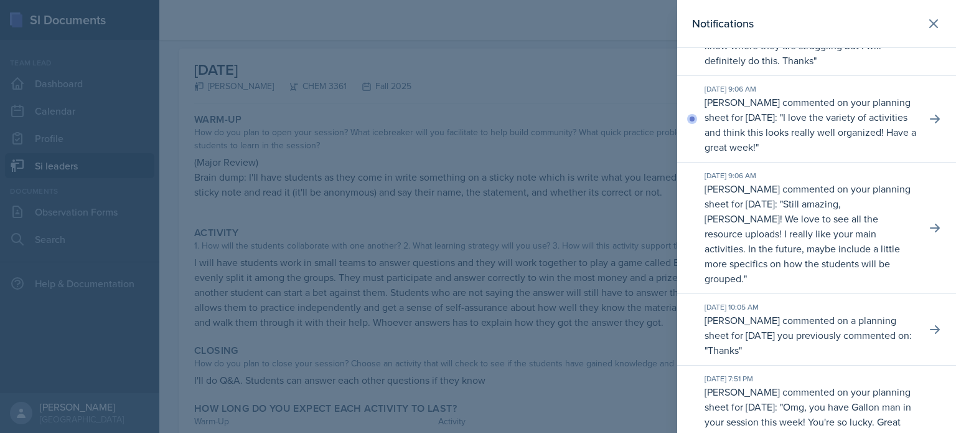
scroll to position [1556, 0]
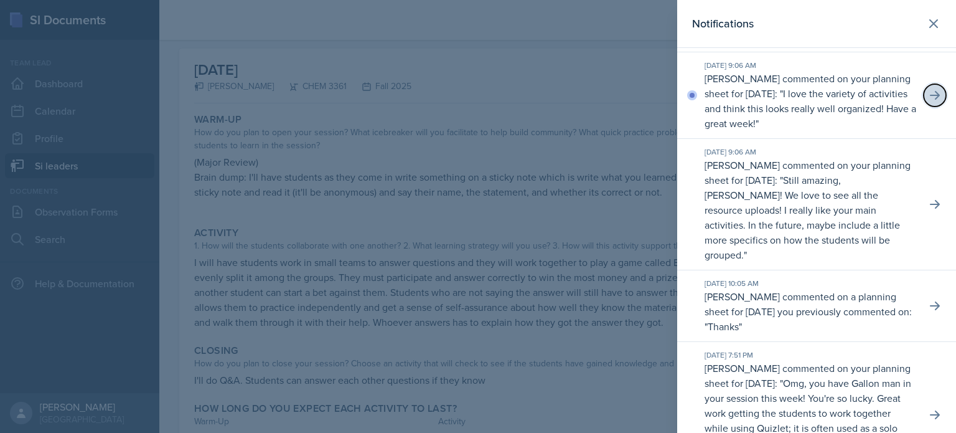
click at [933, 106] on button at bounding box center [935, 95] width 22 height 22
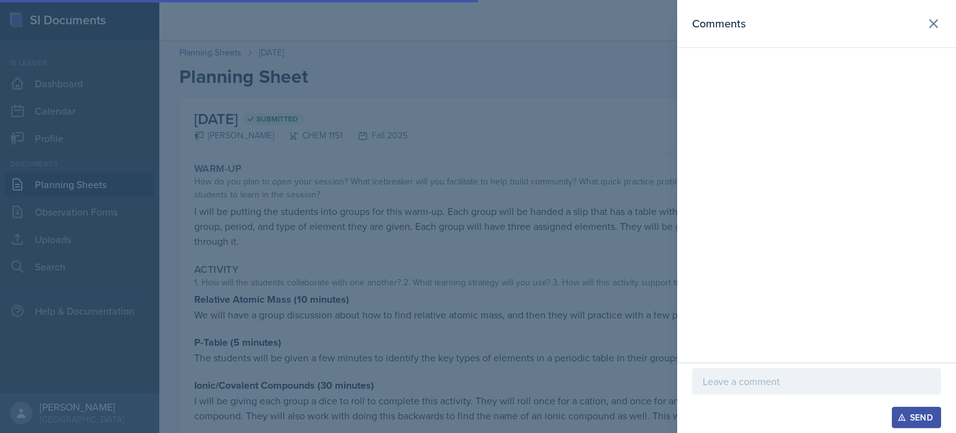
click at [901, 26] on div "Comments" at bounding box center [816, 23] width 249 height 17
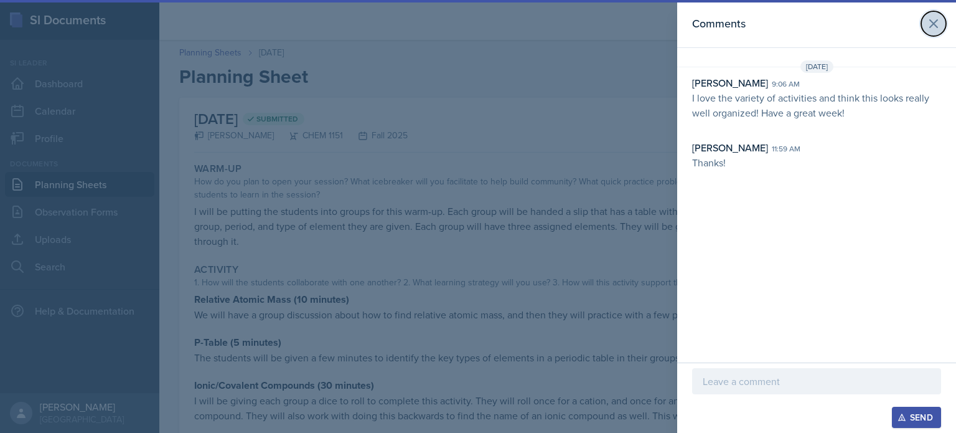
click at [935, 27] on icon at bounding box center [933, 23] width 15 height 15
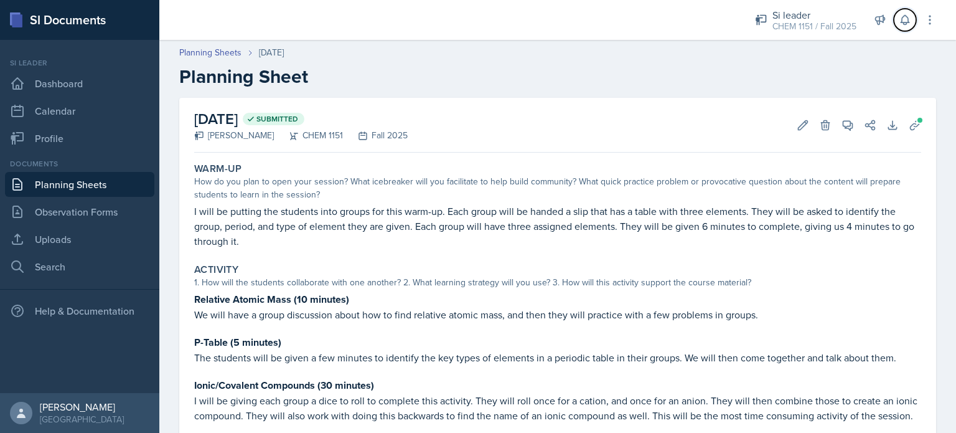
click at [908, 31] on div "Si leader CHEM 1151 / Fall 2025 Team lead Mamma SI/LA / Fall 2025 Si leader CHE…" at bounding box center [837, 20] width 199 height 40
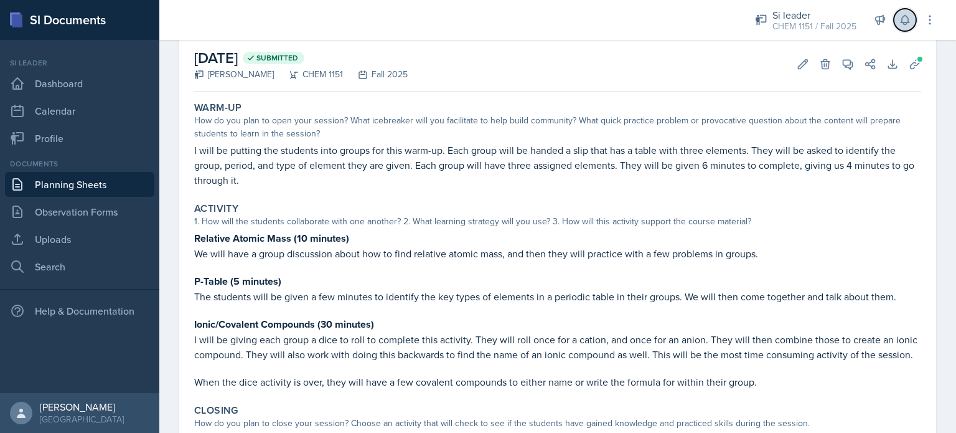
scroll to position [62, 0]
drag, startPoint x: 909, startPoint y: 21, endPoint x: 905, endPoint y: 29, distance: 9.2
click at [909, 21] on icon at bounding box center [905, 20] width 12 height 12
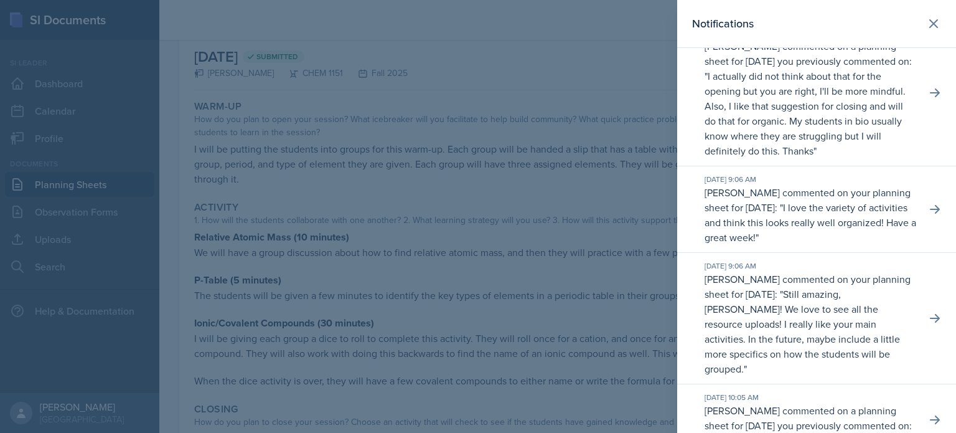
scroll to position [1556, 0]
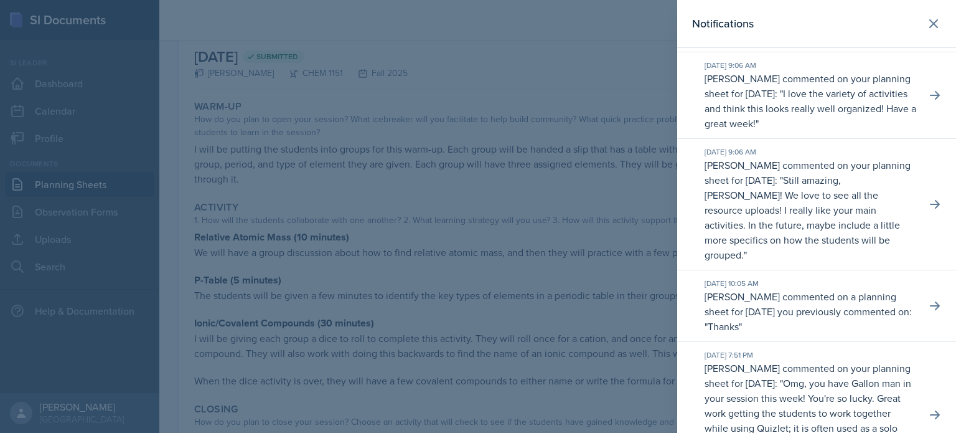
click at [548, 116] on div at bounding box center [478, 216] width 956 height 433
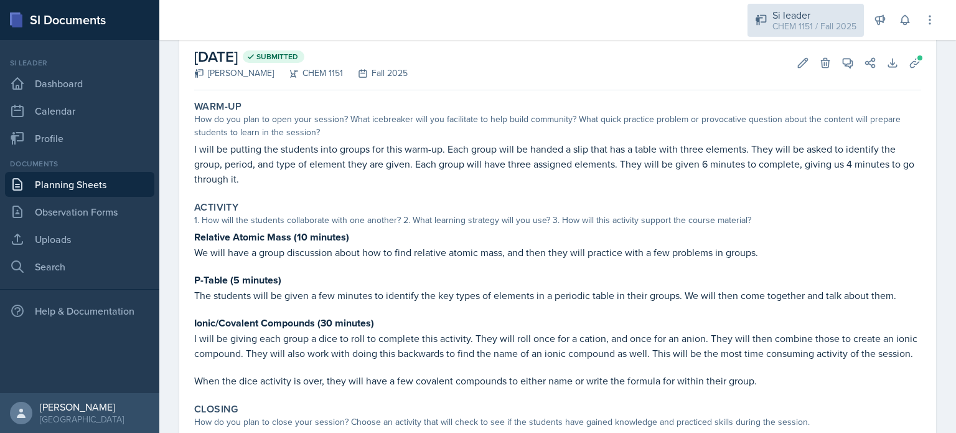
click at [777, 16] on div "Si leader" at bounding box center [814, 14] width 84 height 15
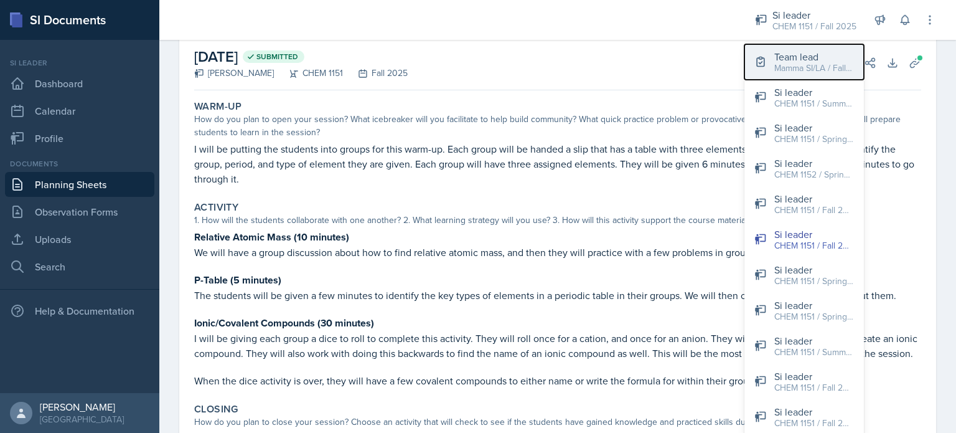
click at [775, 62] on div "Mamma SI/LA / Fall 2025" at bounding box center [814, 68] width 80 height 13
